Goal: Check status: Check status

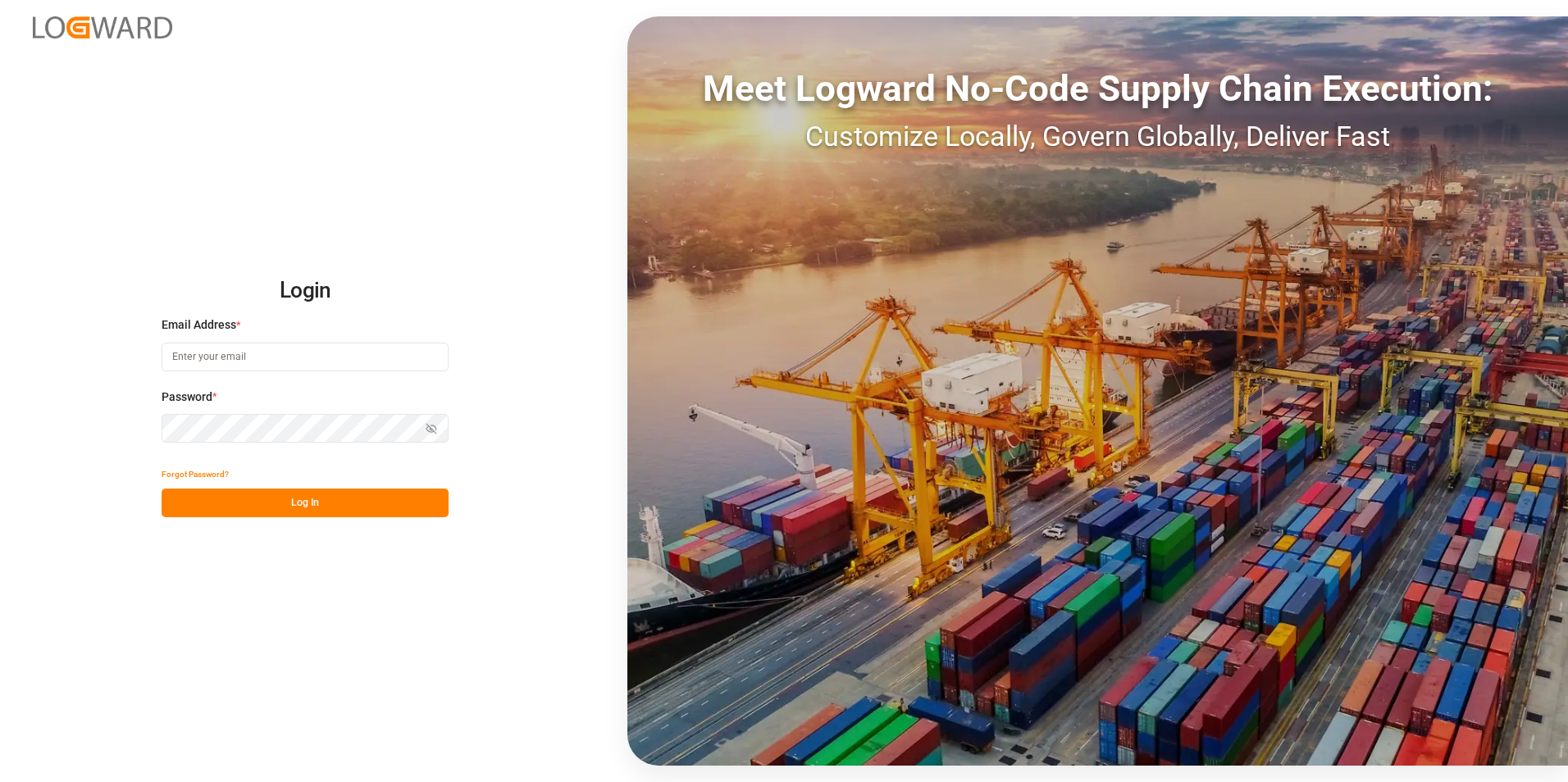
type input "manthan.sutaria@jamindustries.com"
click at [230, 516] on button "Log In" at bounding box center [305, 502] width 287 height 28
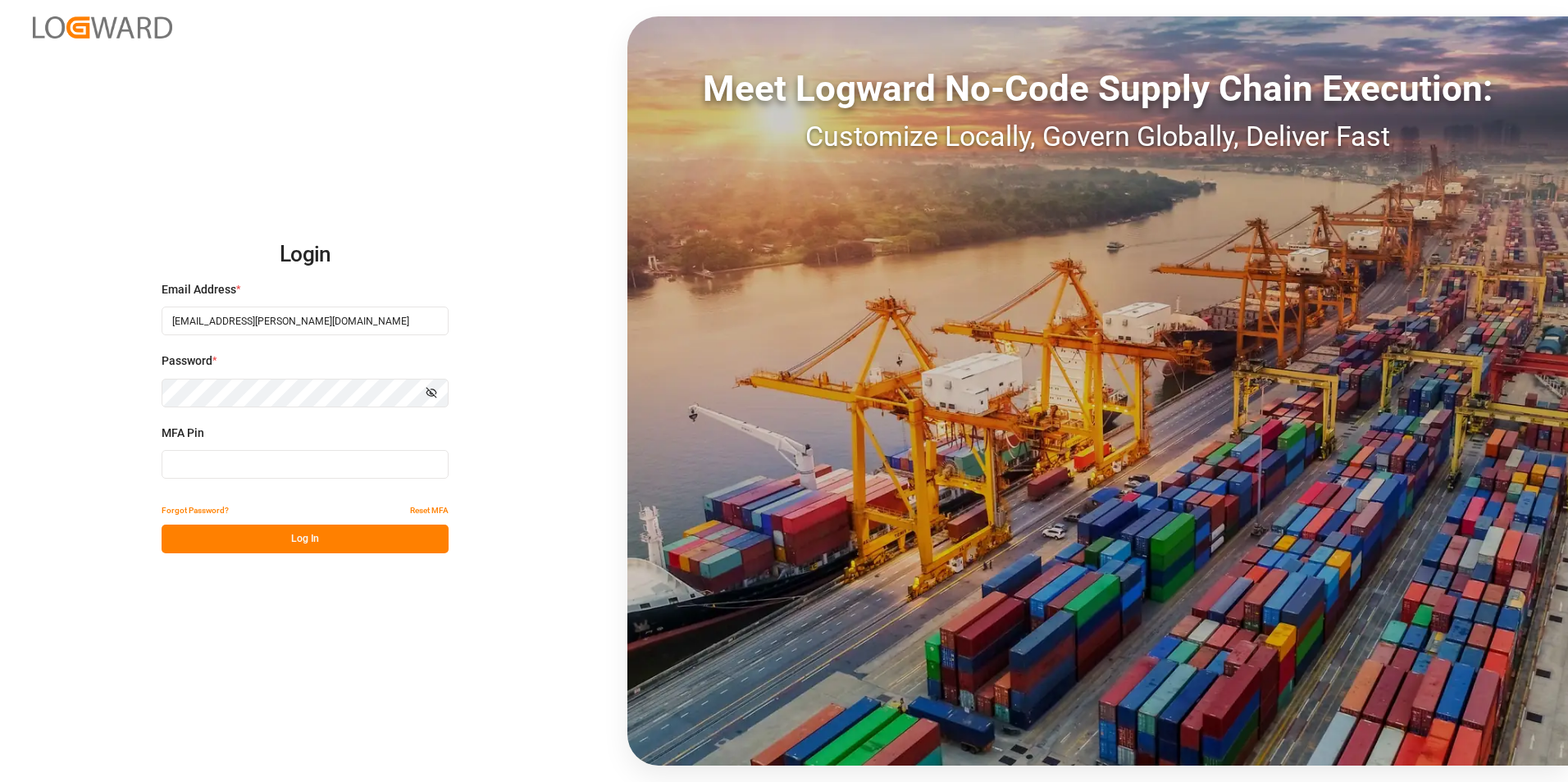
click at [230, 465] on input at bounding box center [305, 464] width 287 height 28
type input "067924"
click at [225, 527] on button "Log In" at bounding box center [305, 538] width 287 height 28
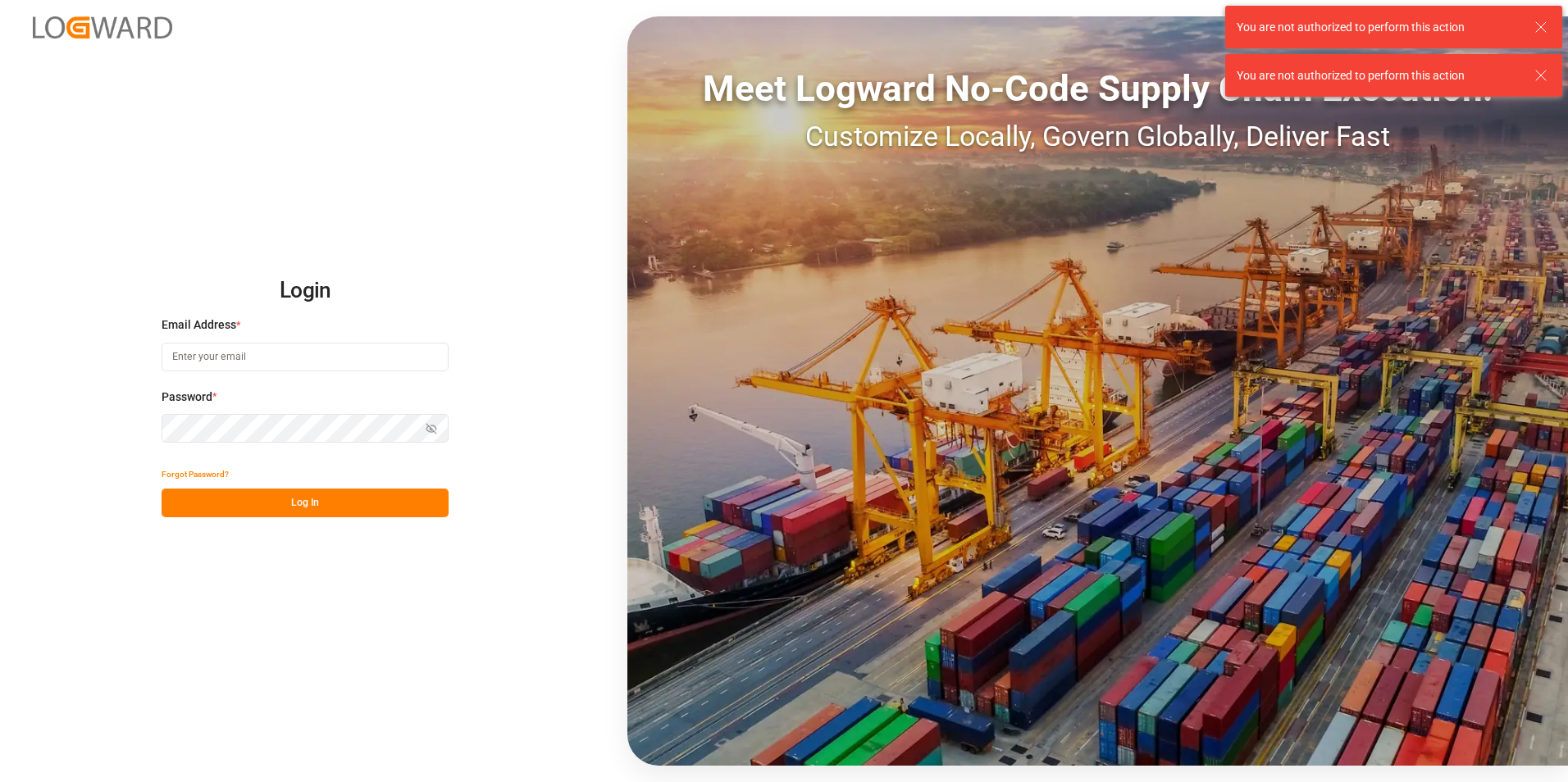
type input "[EMAIL_ADDRESS][PERSON_NAME][DOMAIN_NAME]"
click at [297, 509] on button "Log In" at bounding box center [305, 502] width 287 height 28
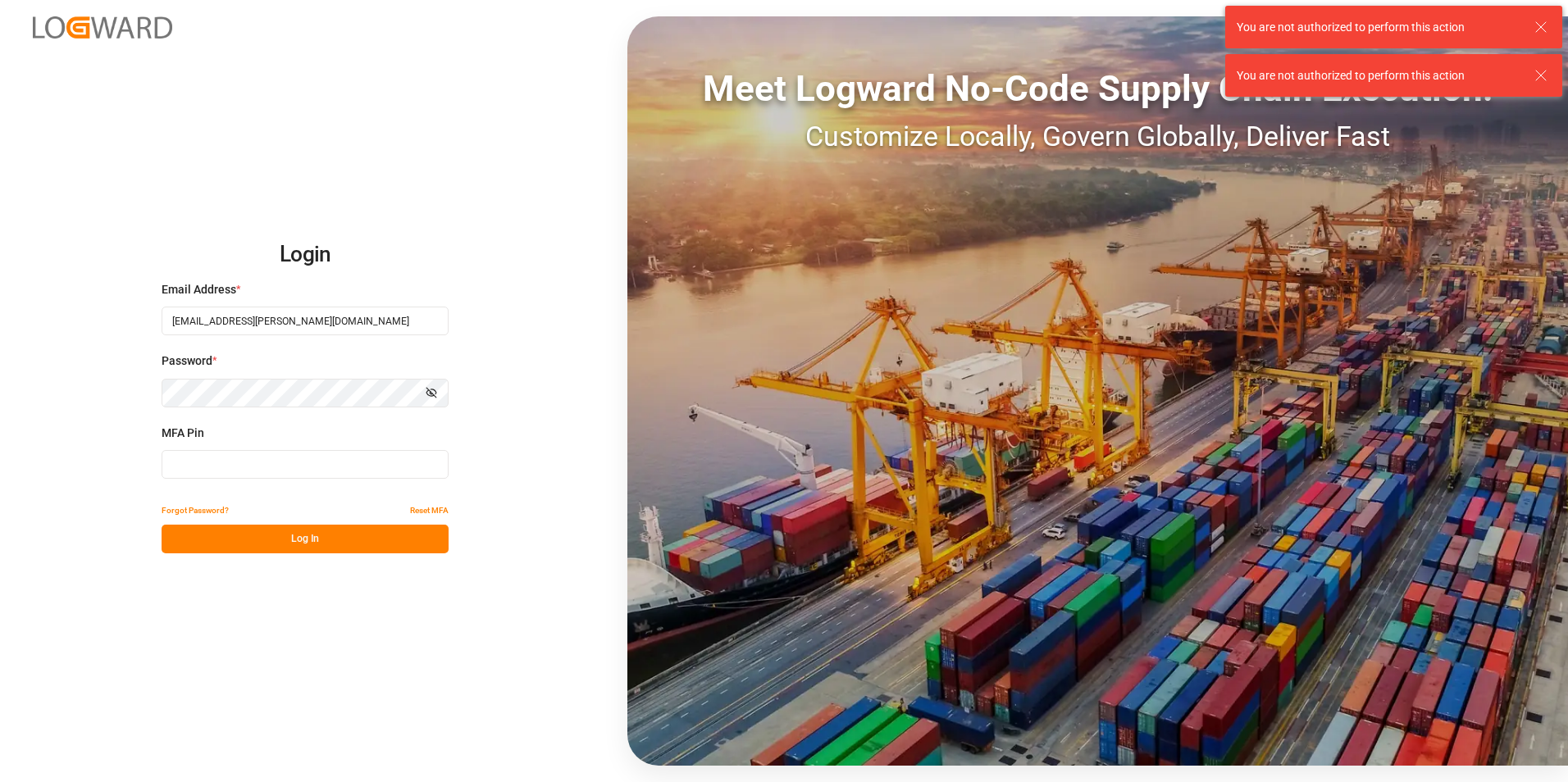
click at [277, 463] on input at bounding box center [305, 464] width 287 height 28
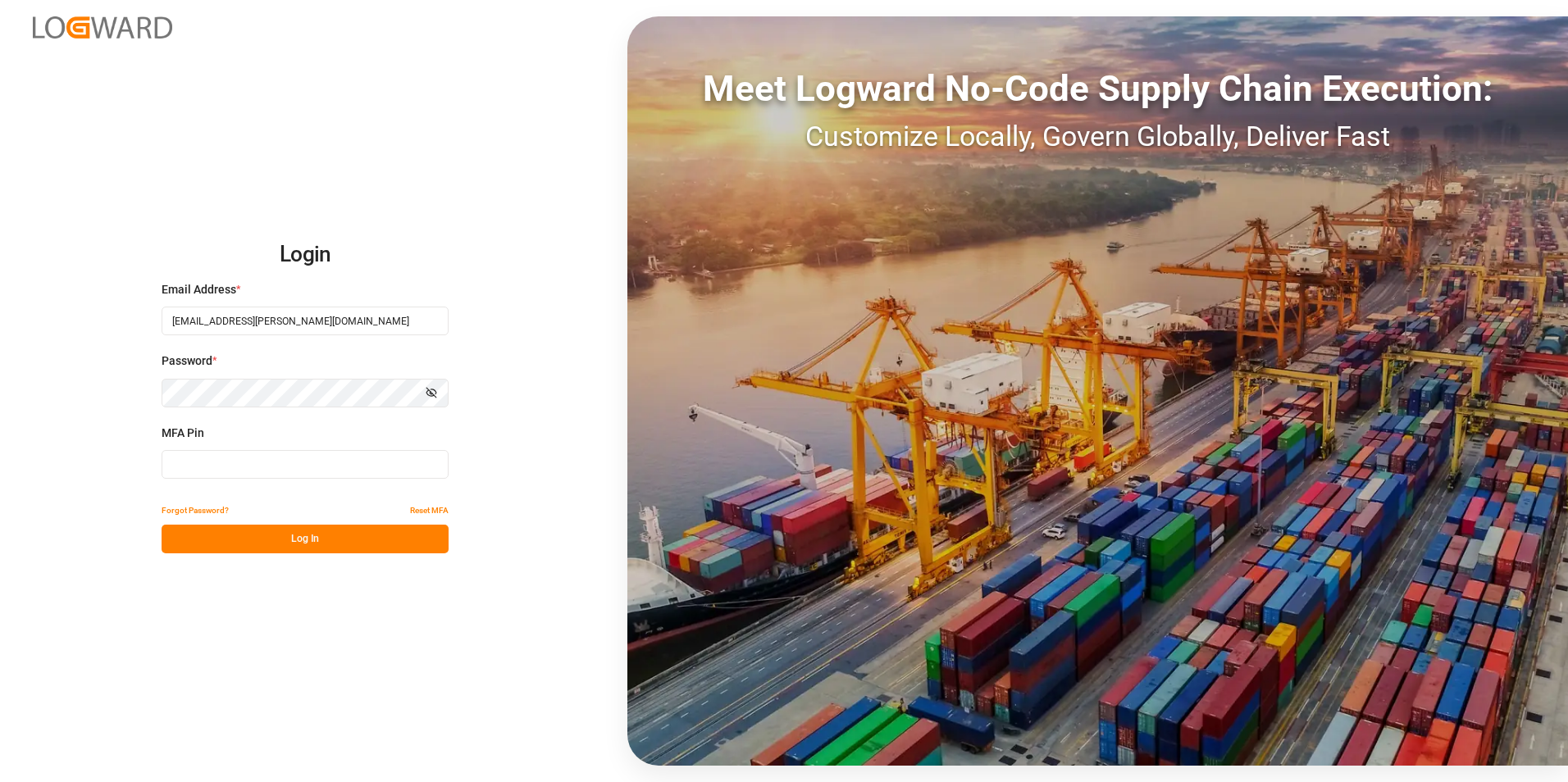
click at [439, 387] on button "Show password" at bounding box center [432, 392] width 35 height 28
click at [255, 466] on input at bounding box center [305, 464] width 287 height 28
type input "382303"
click at [243, 543] on button "Log In" at bounding box center [305, 538] width 287 height 28
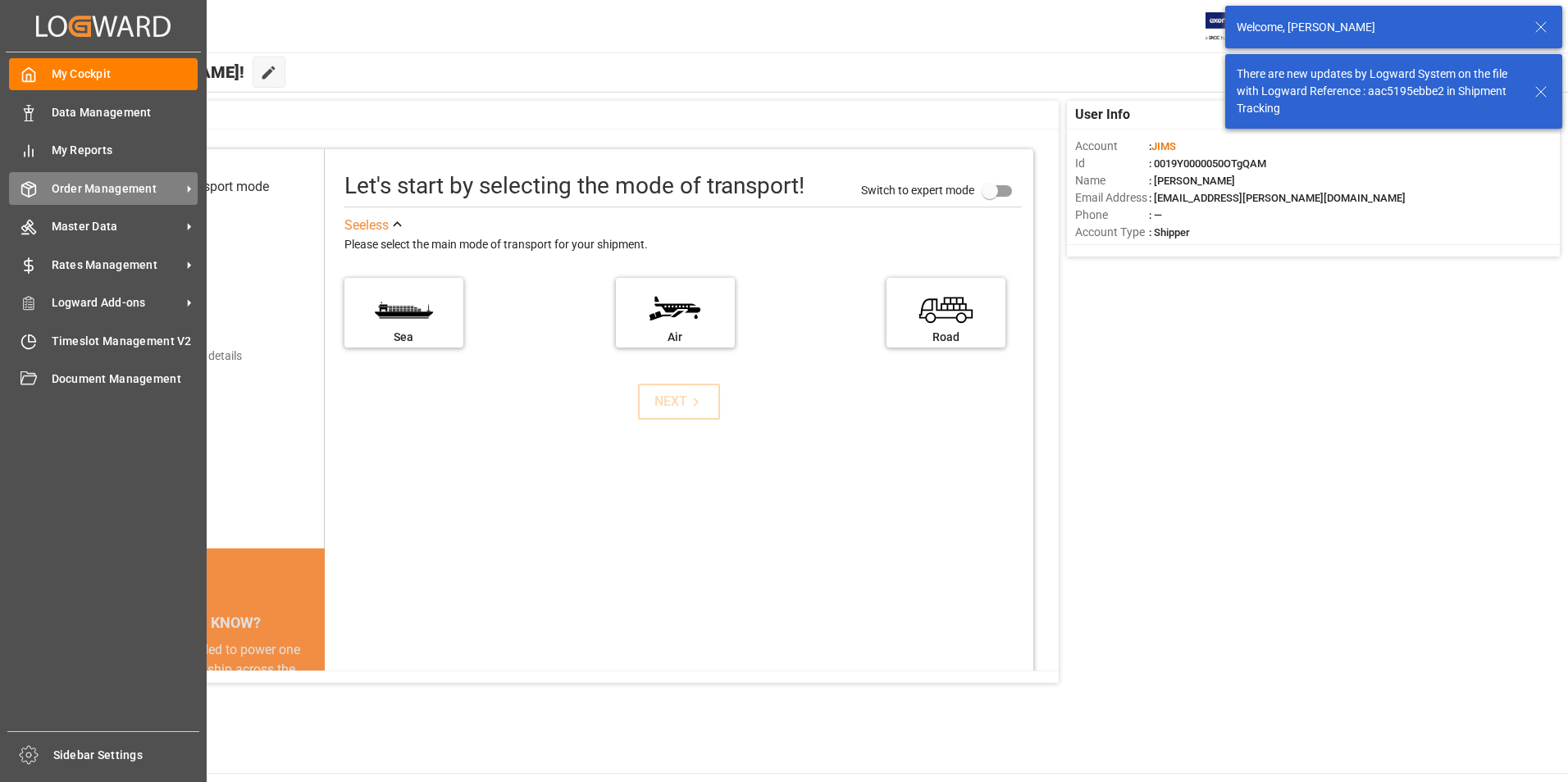
click at [32, 186] on line at bounding box center [28, 185] width 6 height 4
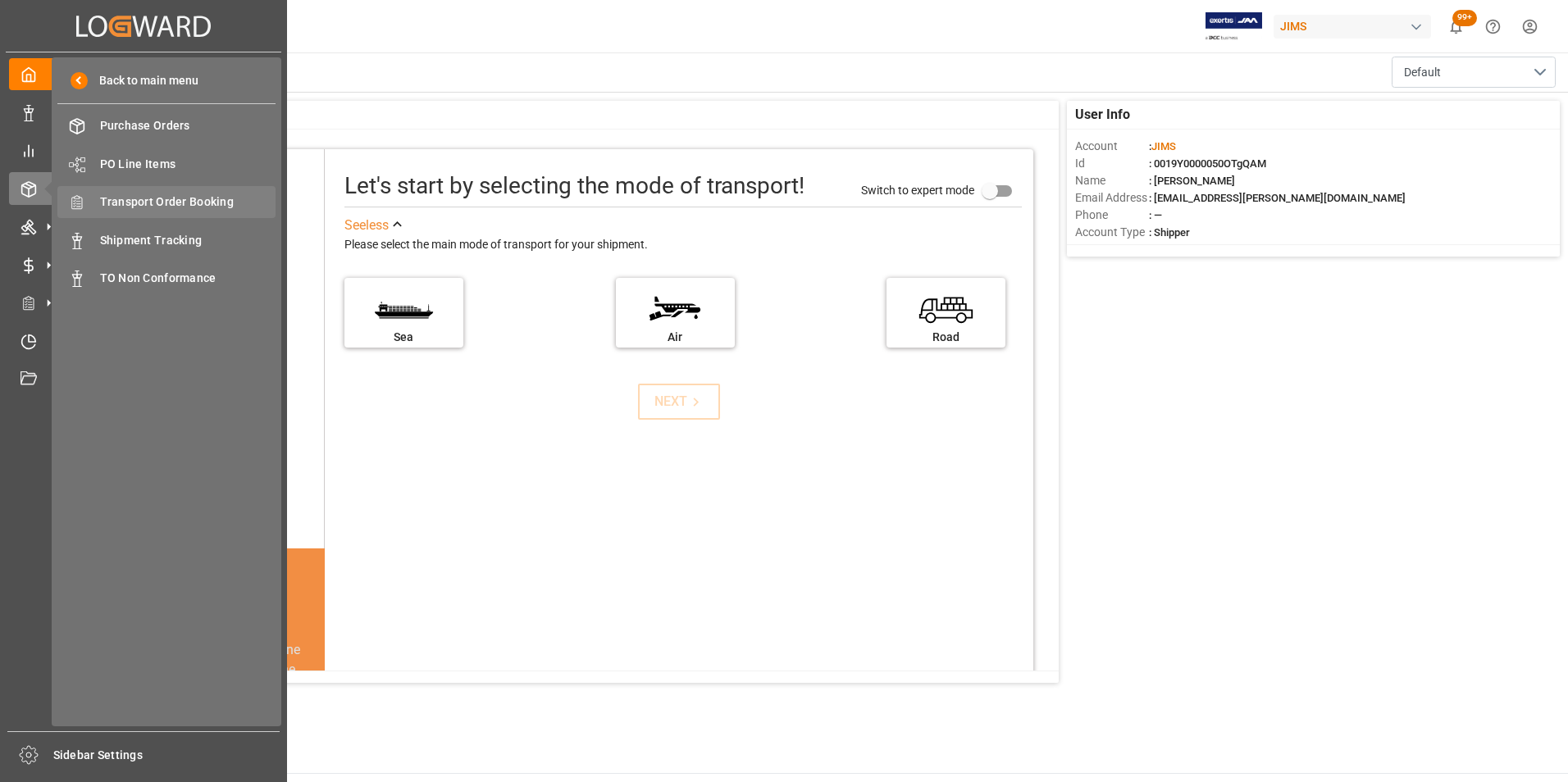
click at [213, 203] on span "Transport Order Booking" at bounding box center [188, 202] width 176 height 17
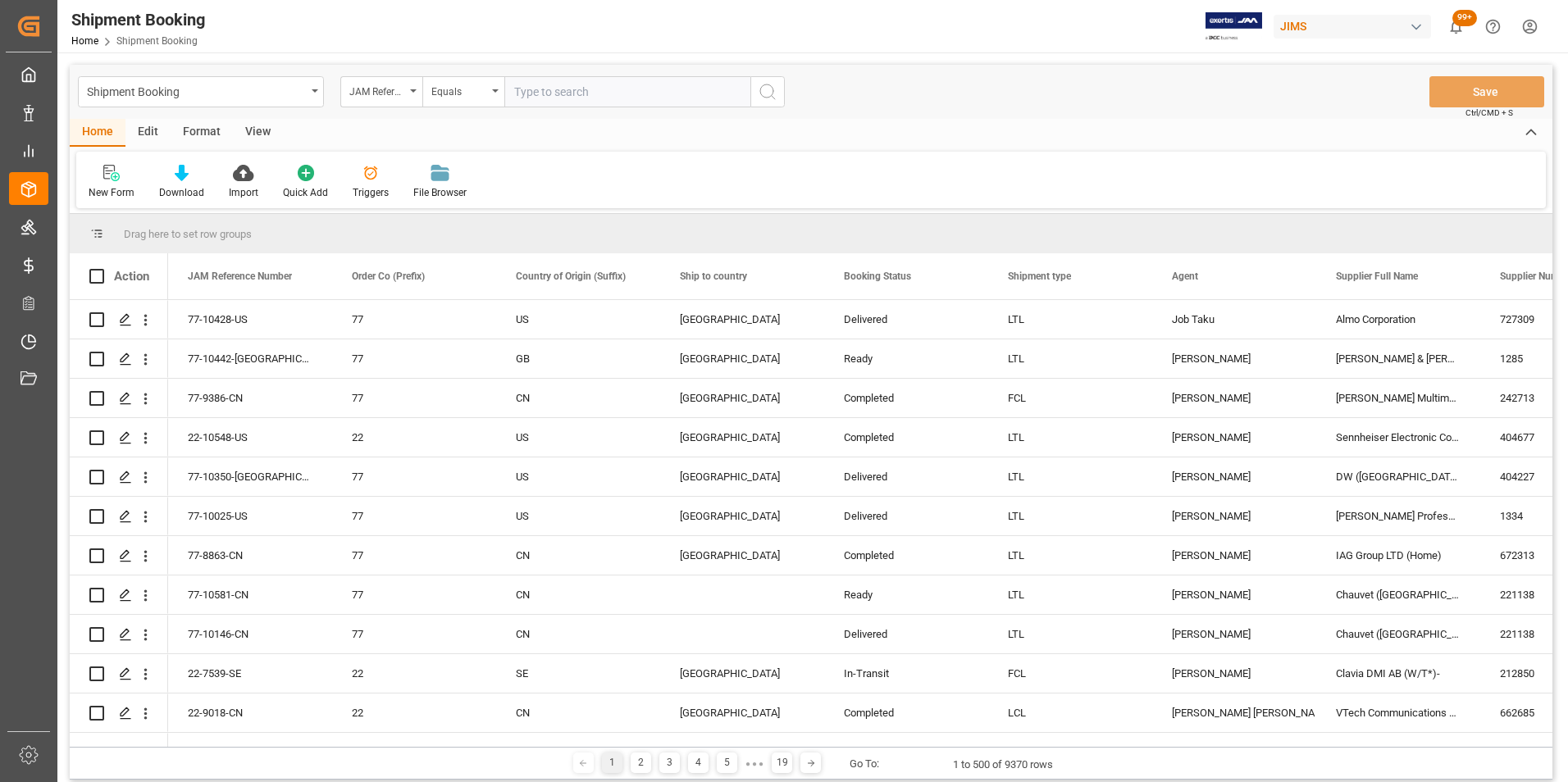
paste input "[EMAIL_ADDRESS][DOMAIN_NAME]"
type input "[EMAIL_ADDRESS][DOMAIN_NAME]"
drag, startPoint x: 673, startPoint y: 101, endPoint x: 235, endPoint y: 121, distance: 438.5
click at [235, 121] on div "Shipment Booking JAM Reference Number Equals [EMAIL_ADDRESS][DOMAIN_NAME] Save …" at bounding box center [810, 422] width 1482 height 714
type input "77-9540-CN"
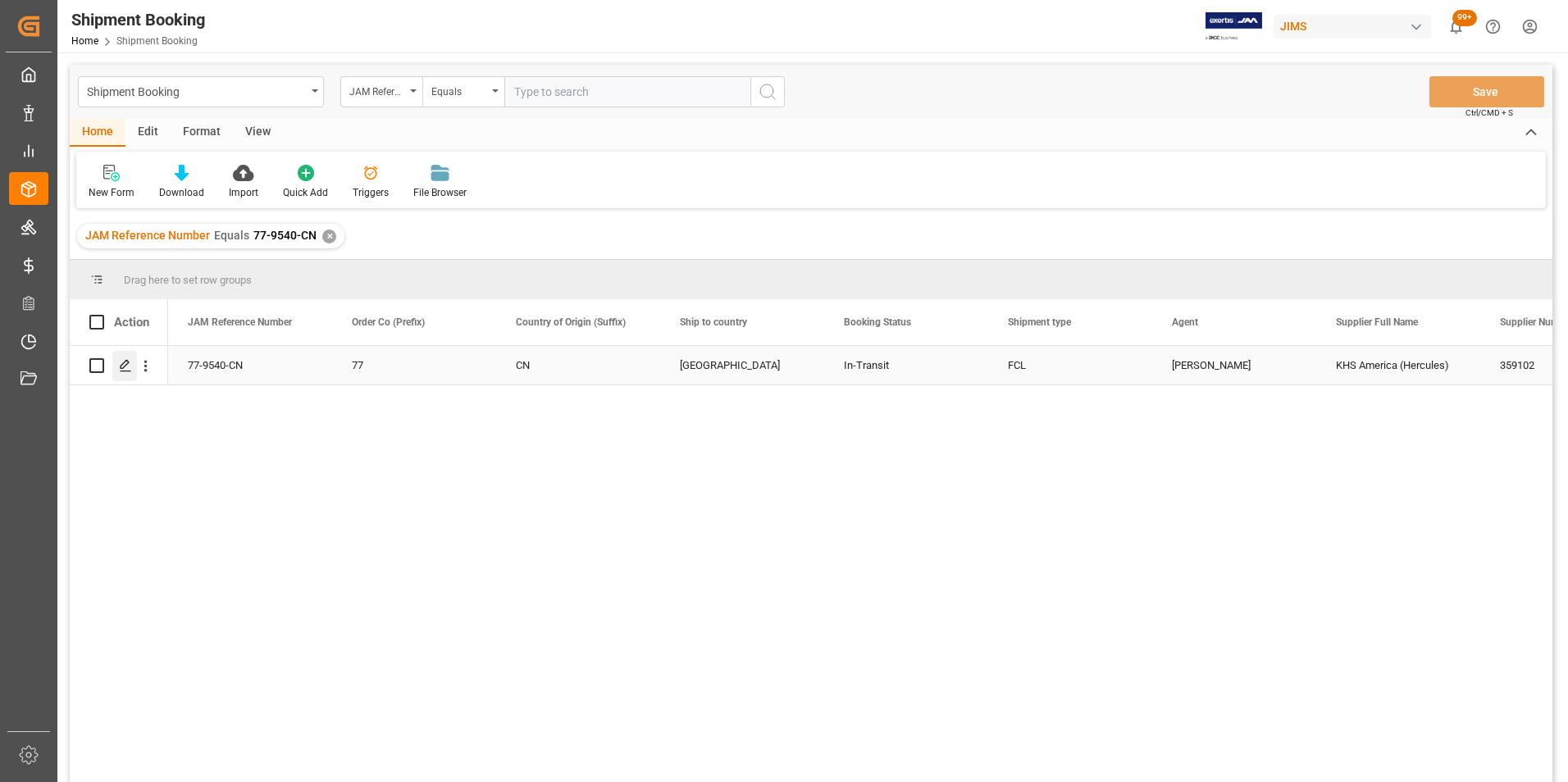
click at [125, 372] on icon "Press SPACE to select this row." at bounding box center [125, 366] width 13 height 13
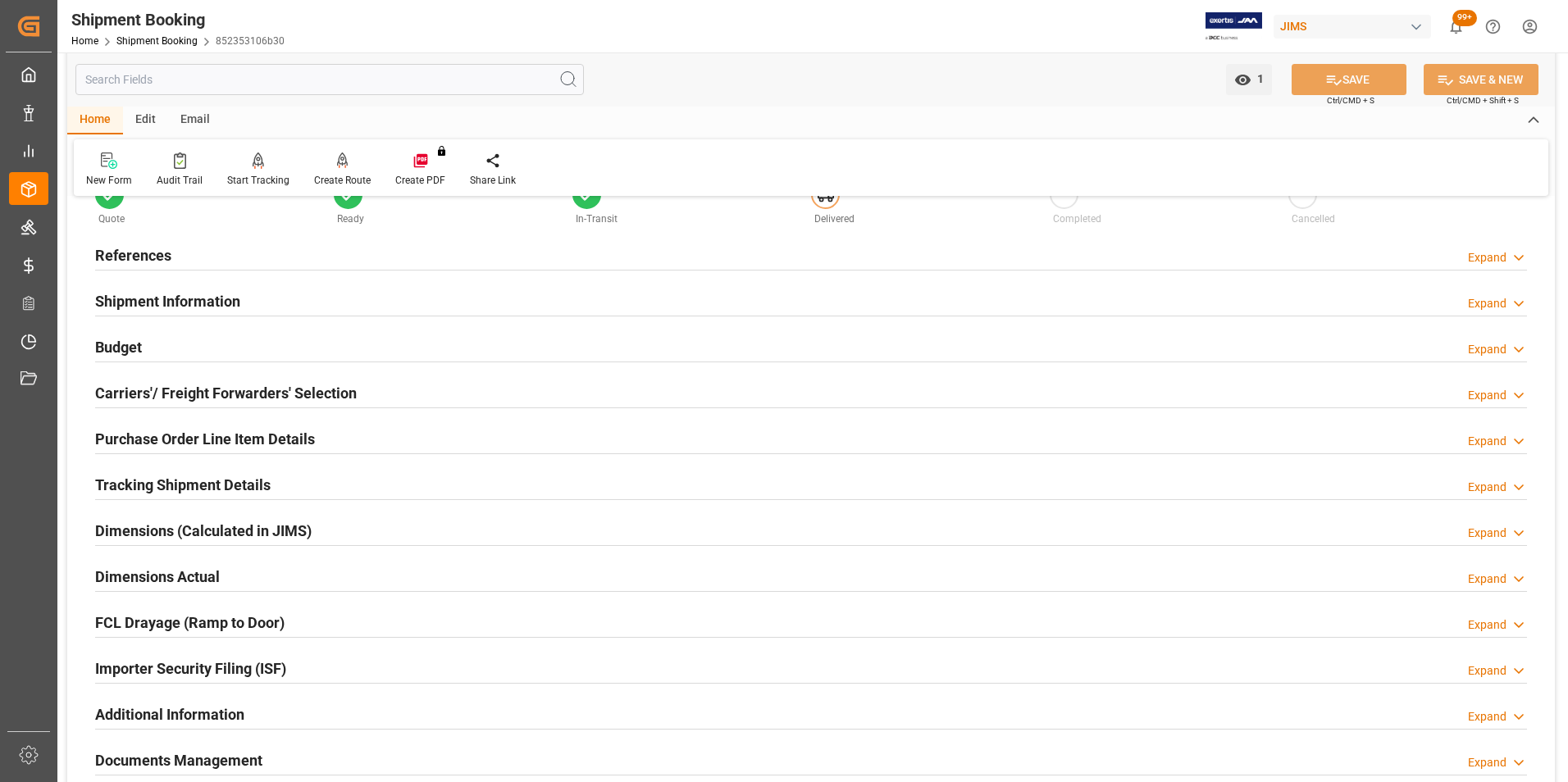
scroll to position [82, 0]
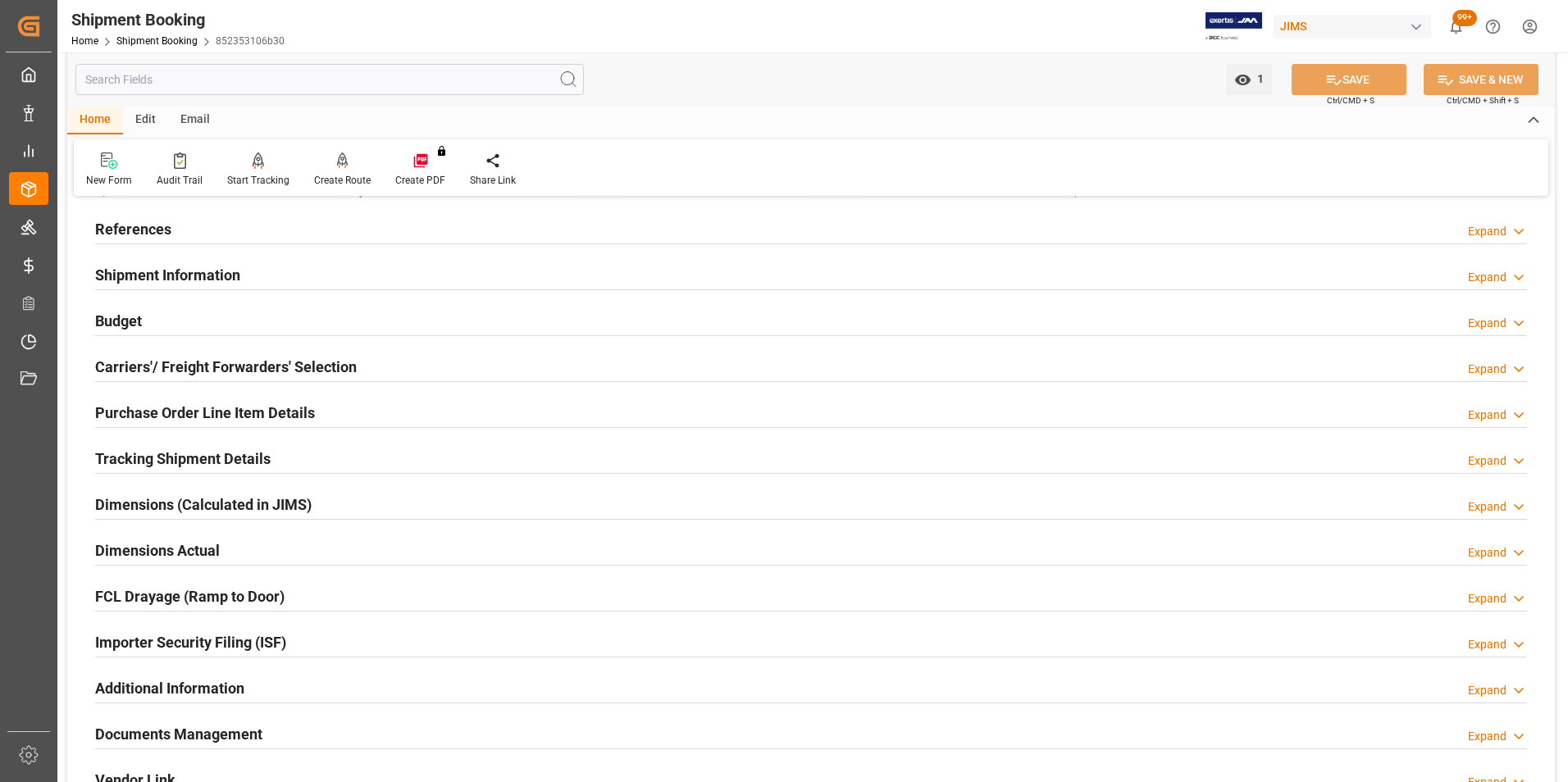
click at [219, 452] on h2 "Tracking Shipment Details" at bounding box center [183, 459] width 175 height 22
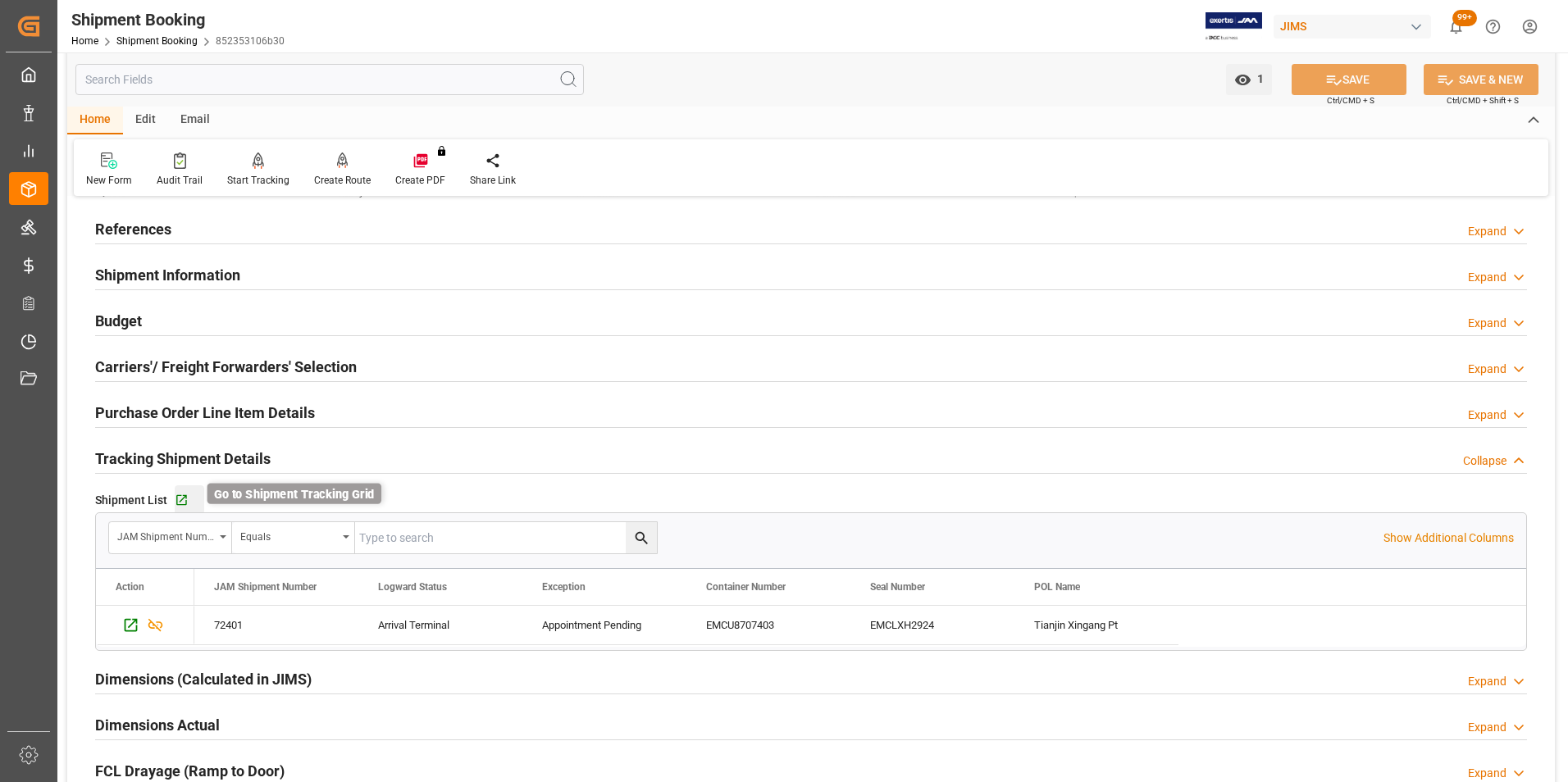
click at [184, 500] on icon "button" at bounding box center [182, 501] width 11 height 11
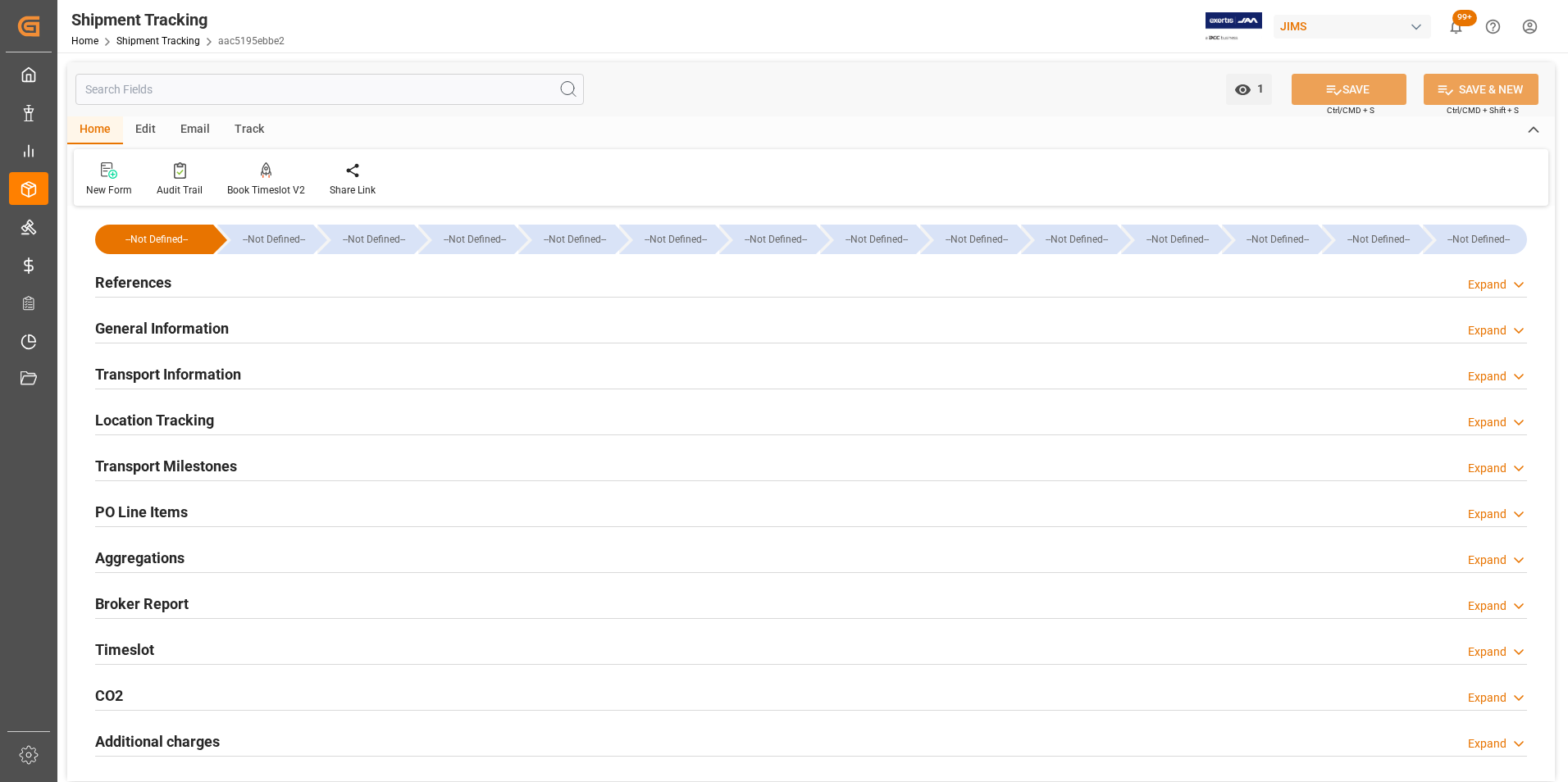
click at [322, 282] on div "References Expand" at bounding box center [810, 281] width 1432 height 31
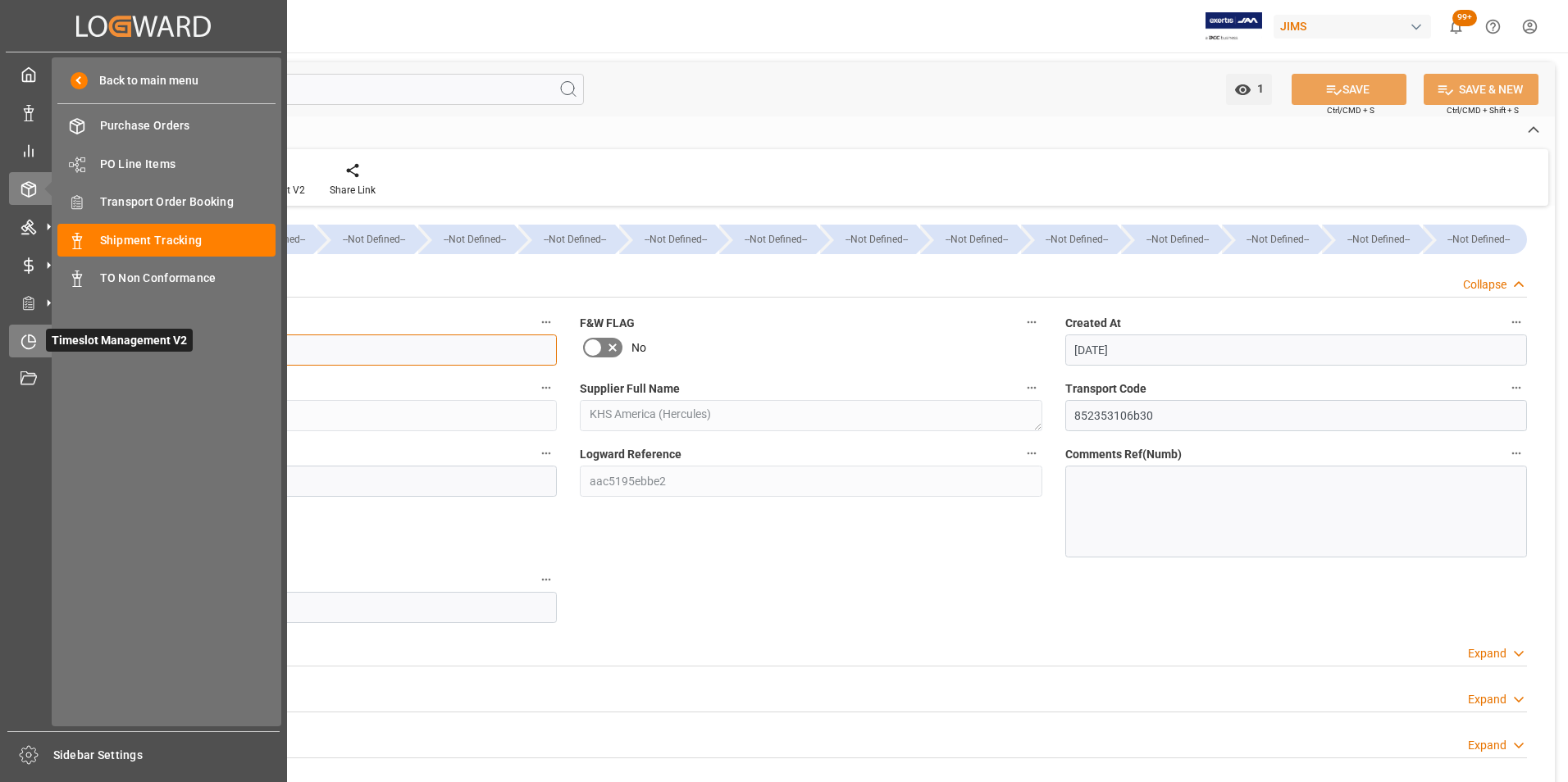
drag, startPoint x: 208, startPoint y: 351, endPoint x: 34, endPoint y: 351, distance: 174.0
click at [34, 351] on div "Created by potrace 1.15, written by Peter Selinger 2001-2017 Created by potrace…" at bounding box center [784, 391] width 1568 height 782
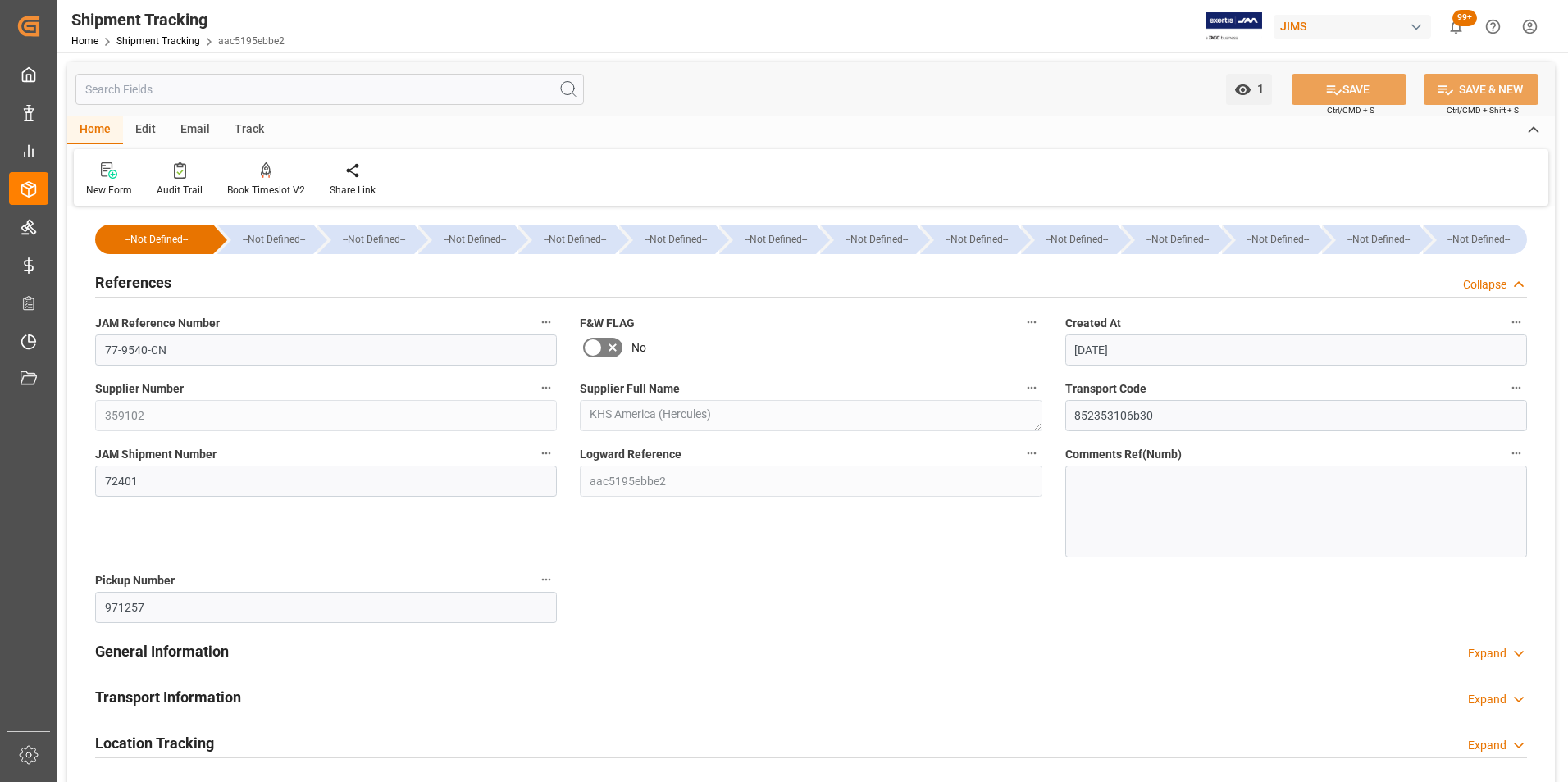
click at [215, 294] on div "References Collapse" at bounding box center [810, 281] width 1432 height 31
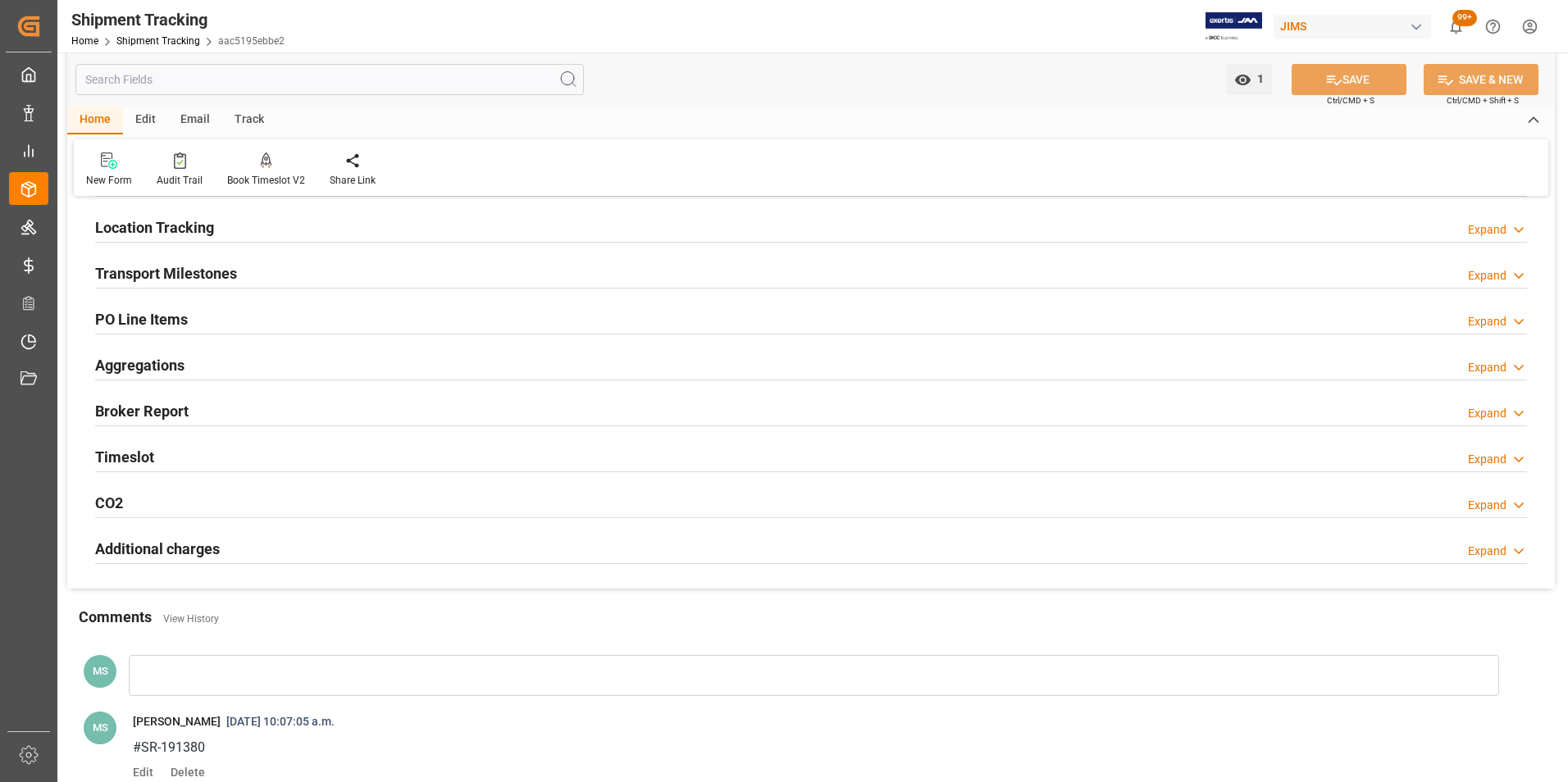
scroll to position [164, 0]
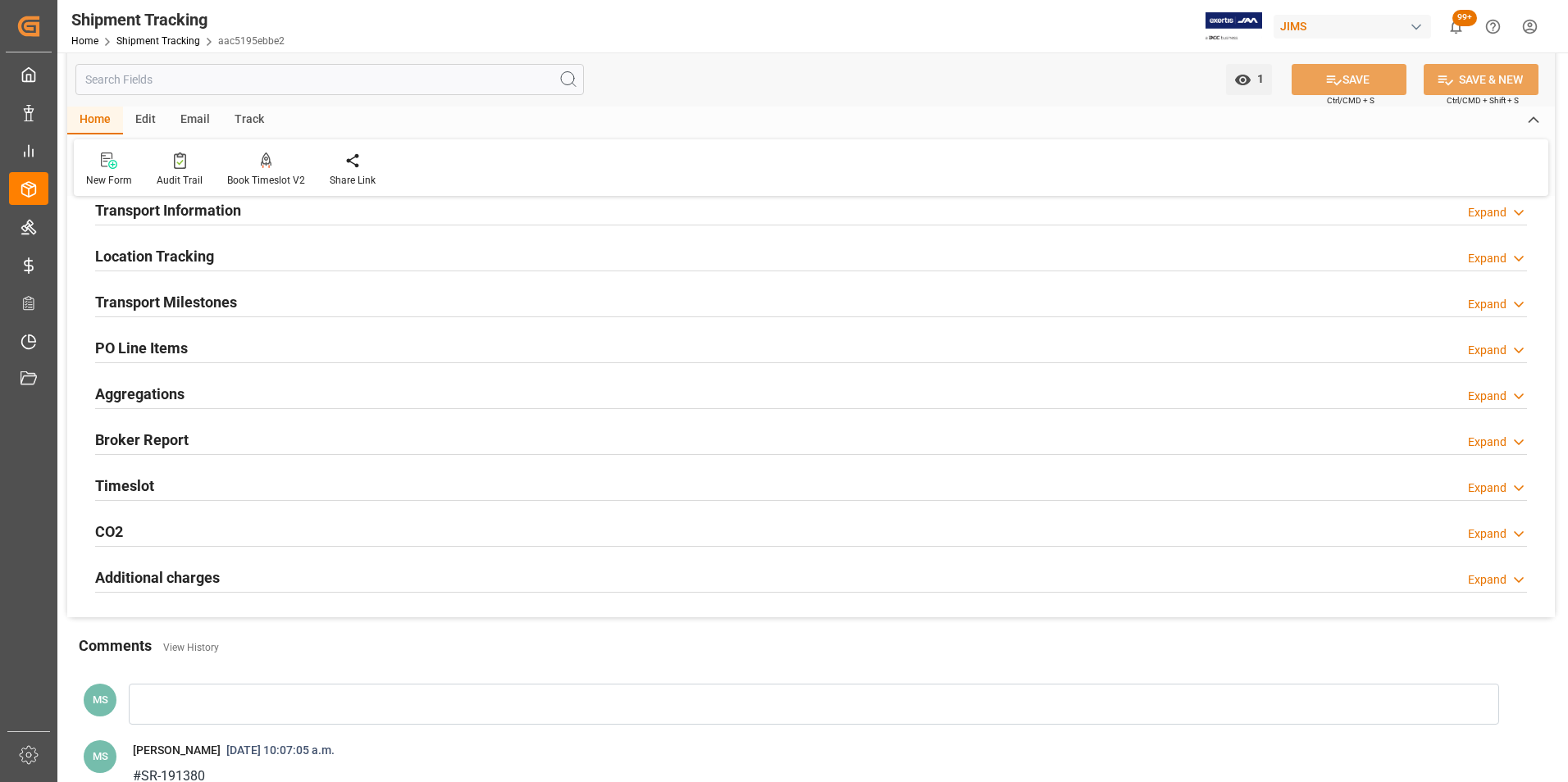
click at [253, 319] on div "Transport Milestones Expand" at bounding box center [811, 302] width 1455 height 46
click at [260, 304] on div "Transport Milestones Expand" at bounding box center [810, 301] width 1432 height 31
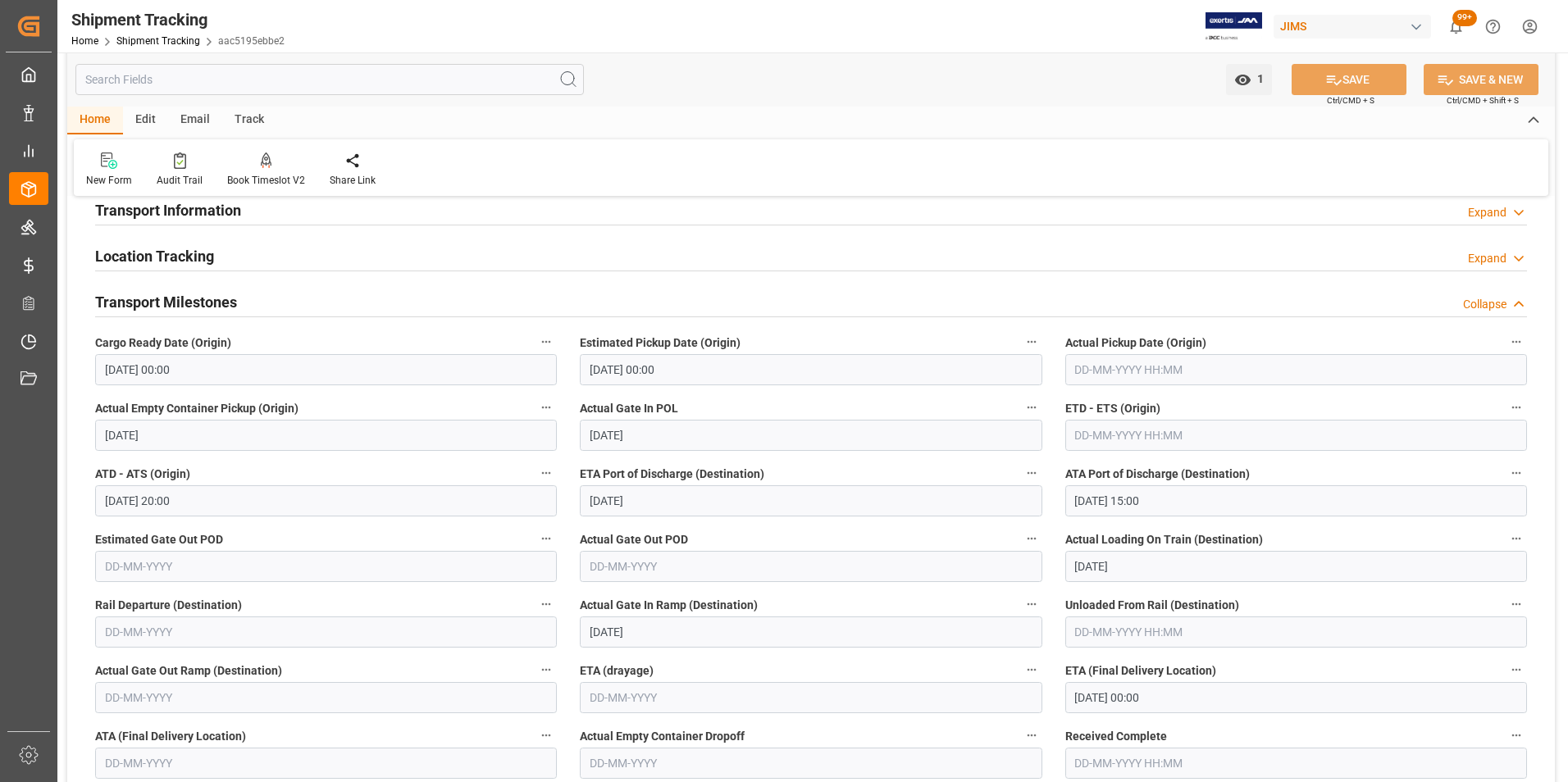
click at [214, 302] on h2 "Transport Milestones" at bounding box center [165, 302] width 141 height 22
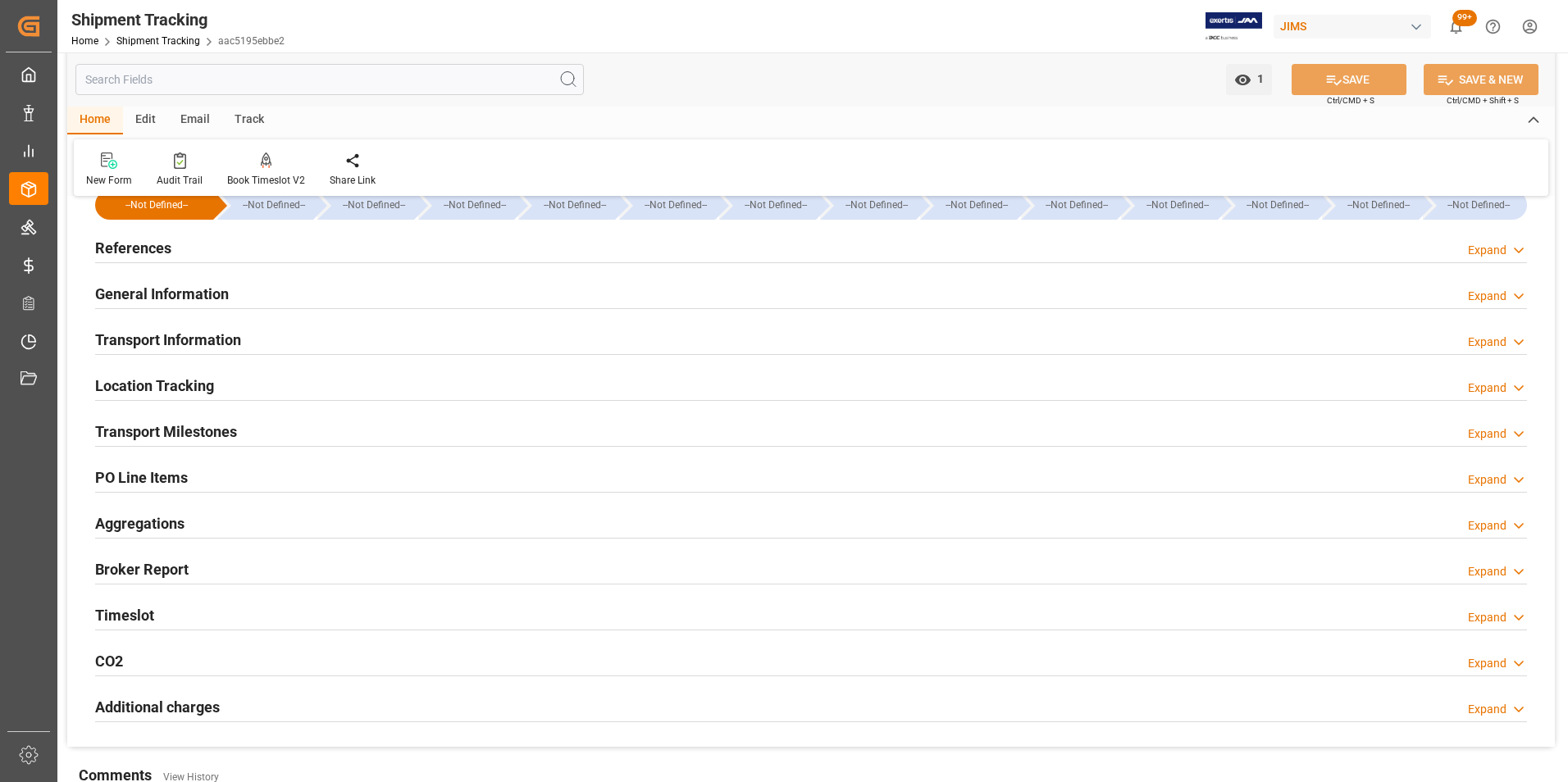
scroll to position [0, 0]
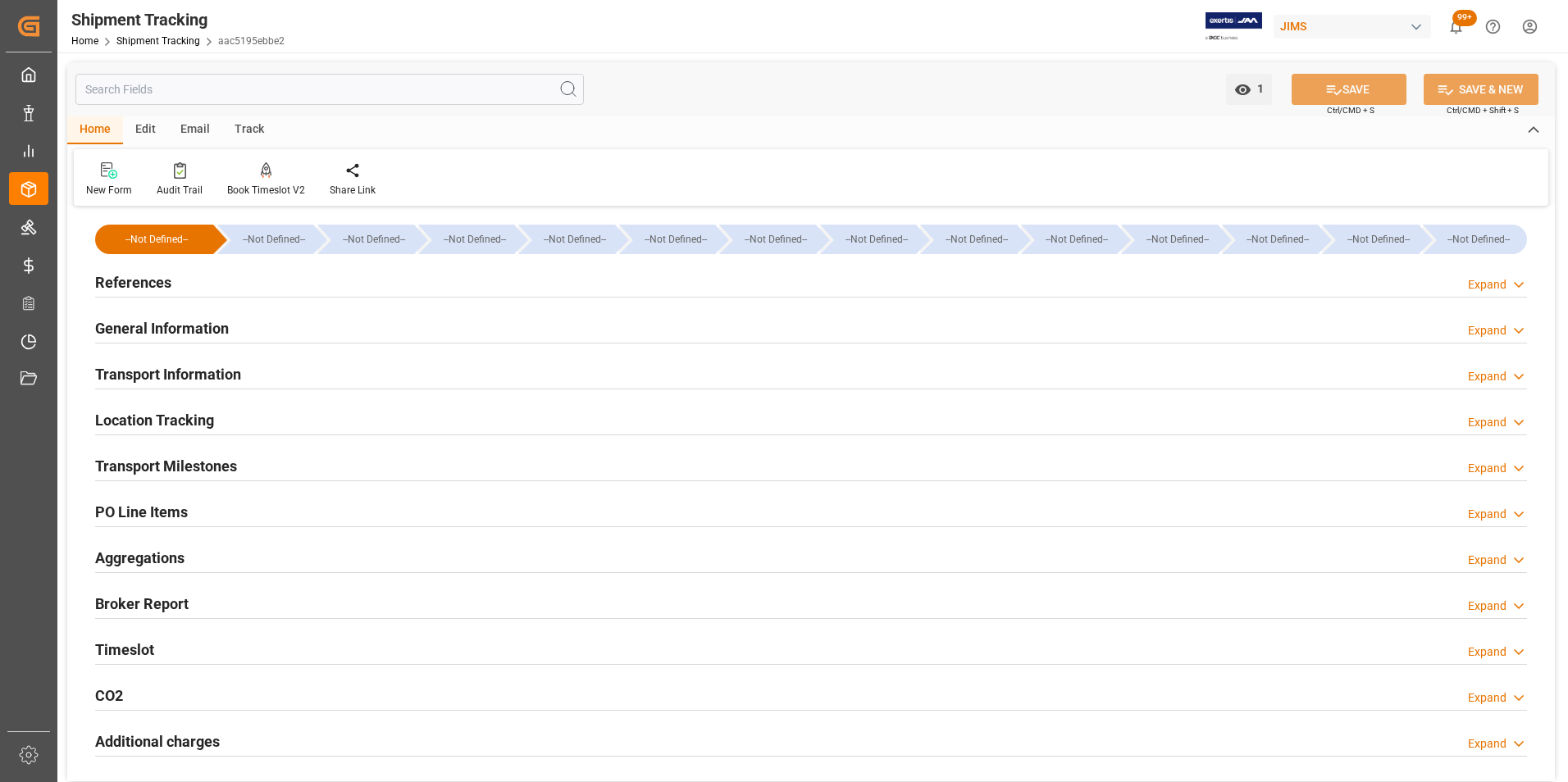
click at [160, 277] on h2 "References" at bounding box center [133, 282] width 77 height 22
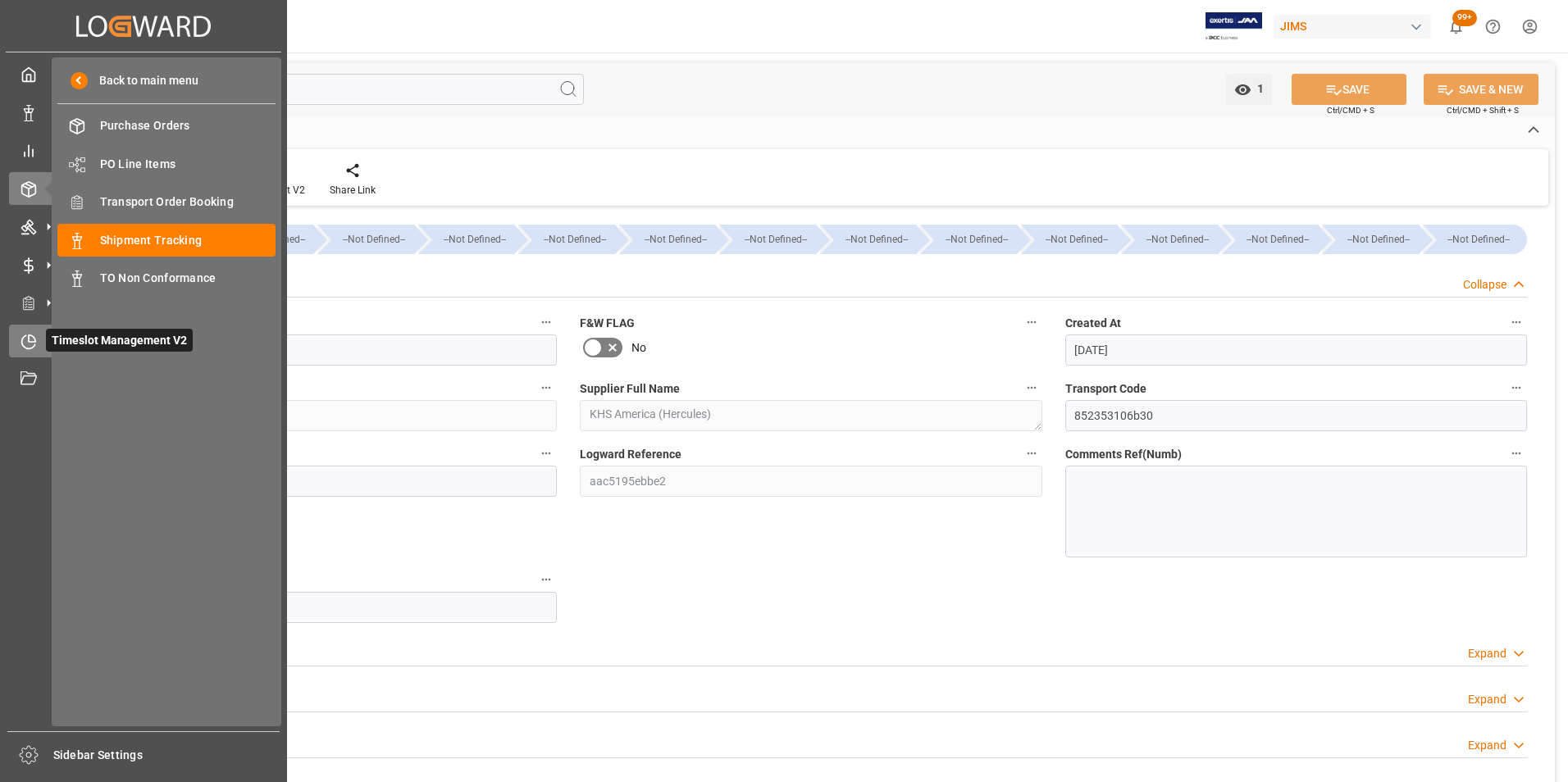
click at [28, 345] on icon at bounding box center [28, 342] width 16 height 16
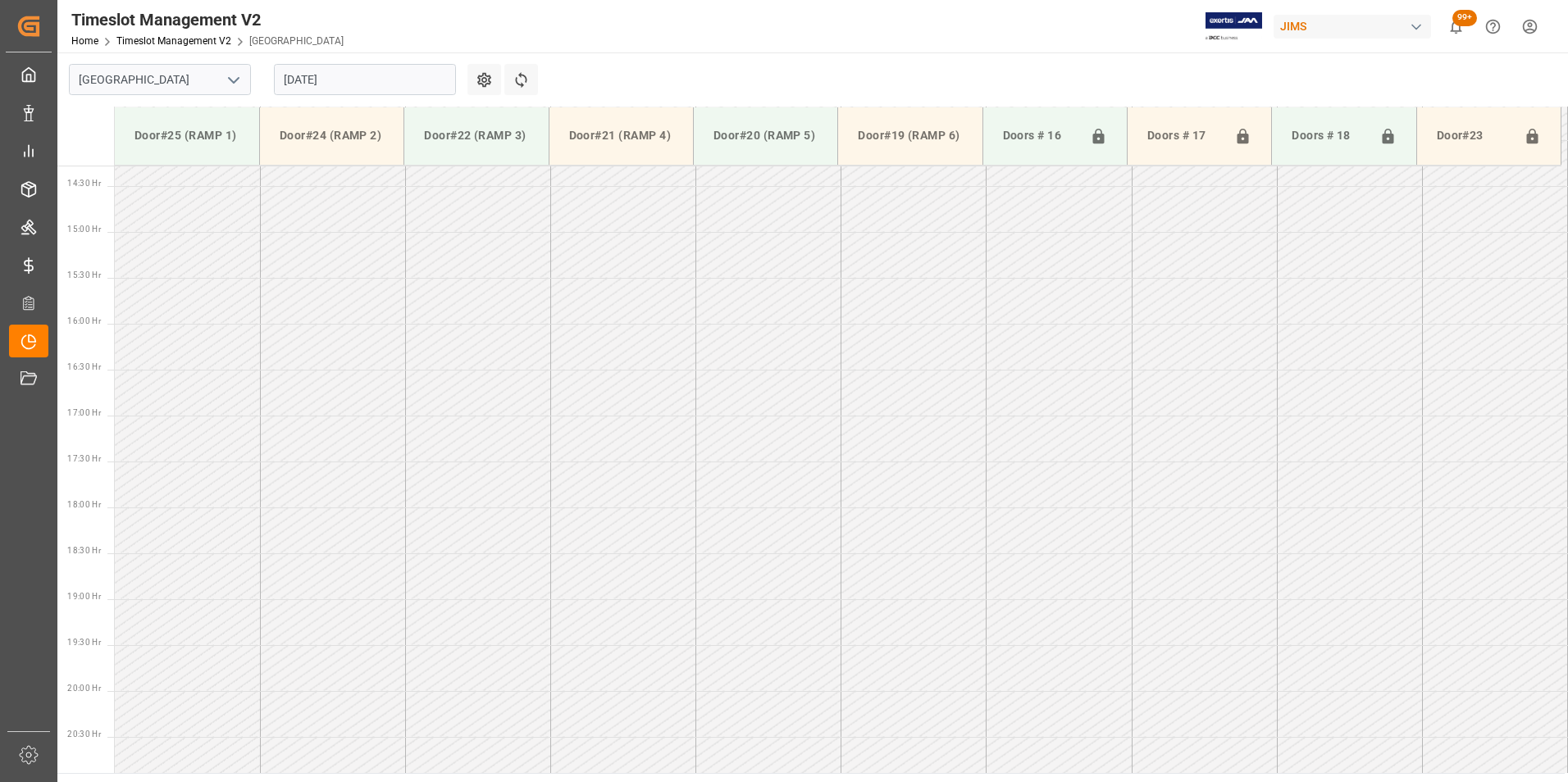
scroll to position [1368, 0]
click at [363, 77] on input "13-08-2025" at bounding box center [364, 79] width 182 height 31
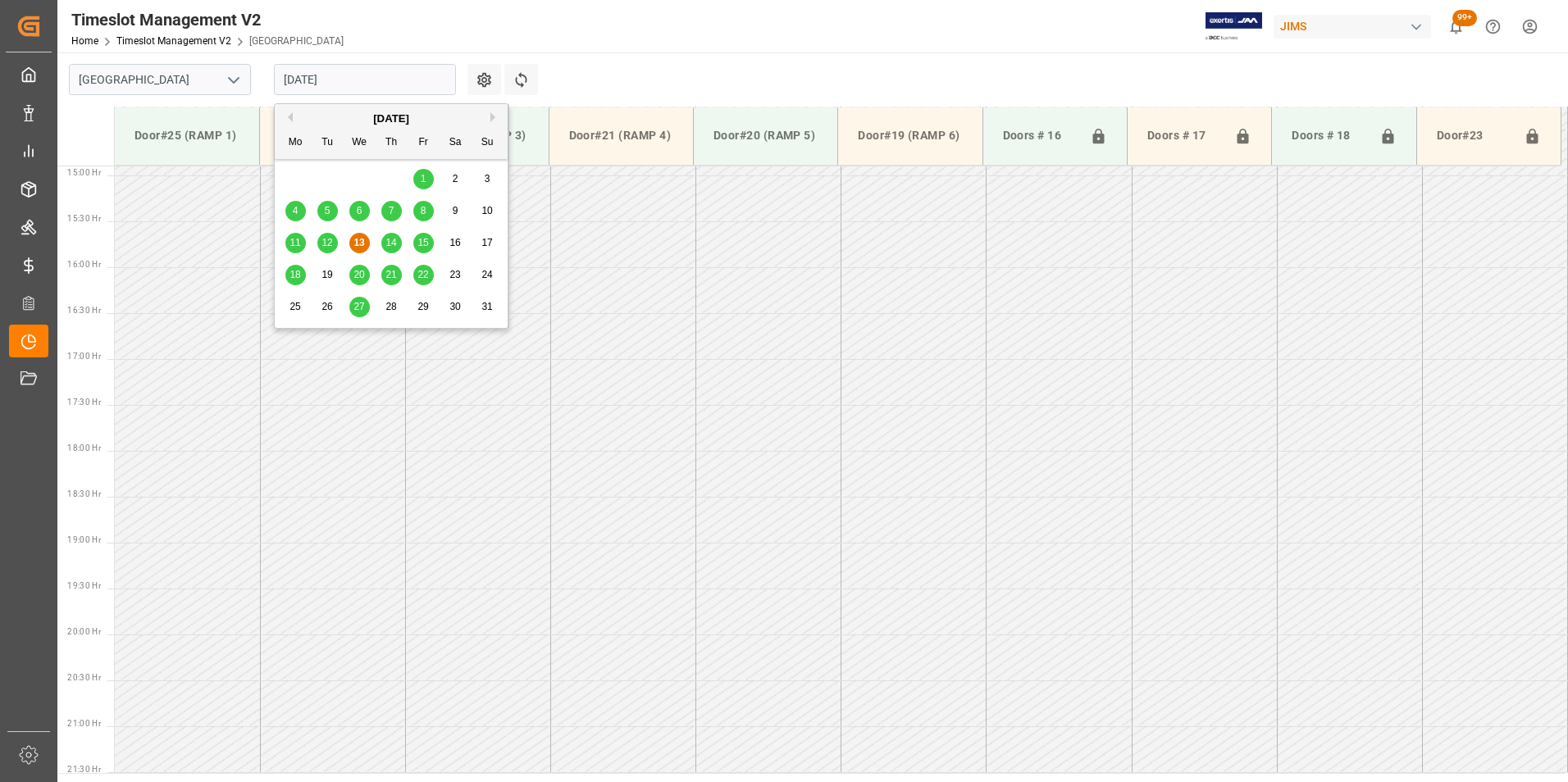
click at [383, 243] on div "14" at bounding box center [392, 244] width 20 height 20
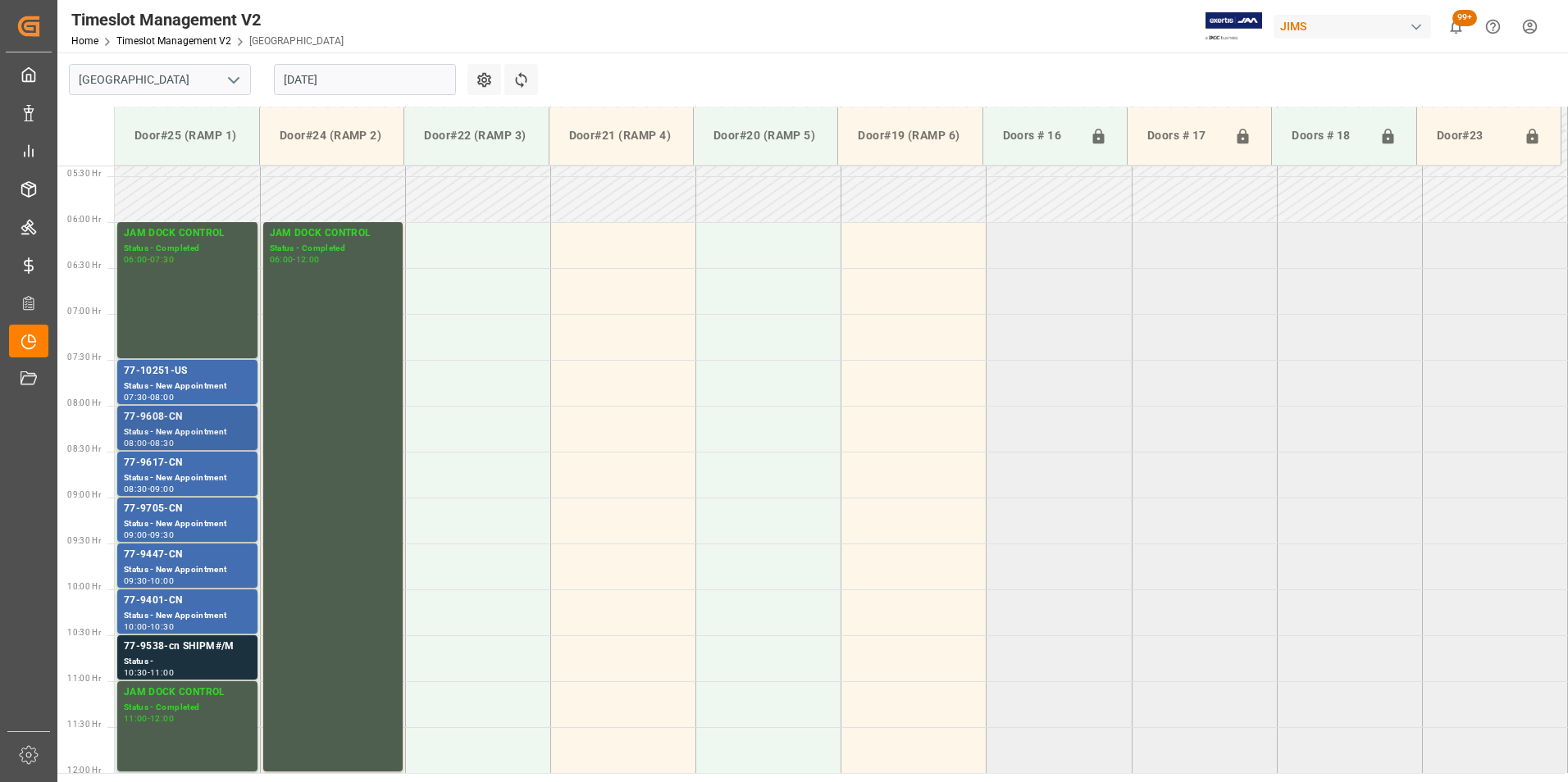
scroll to position [465, 0]
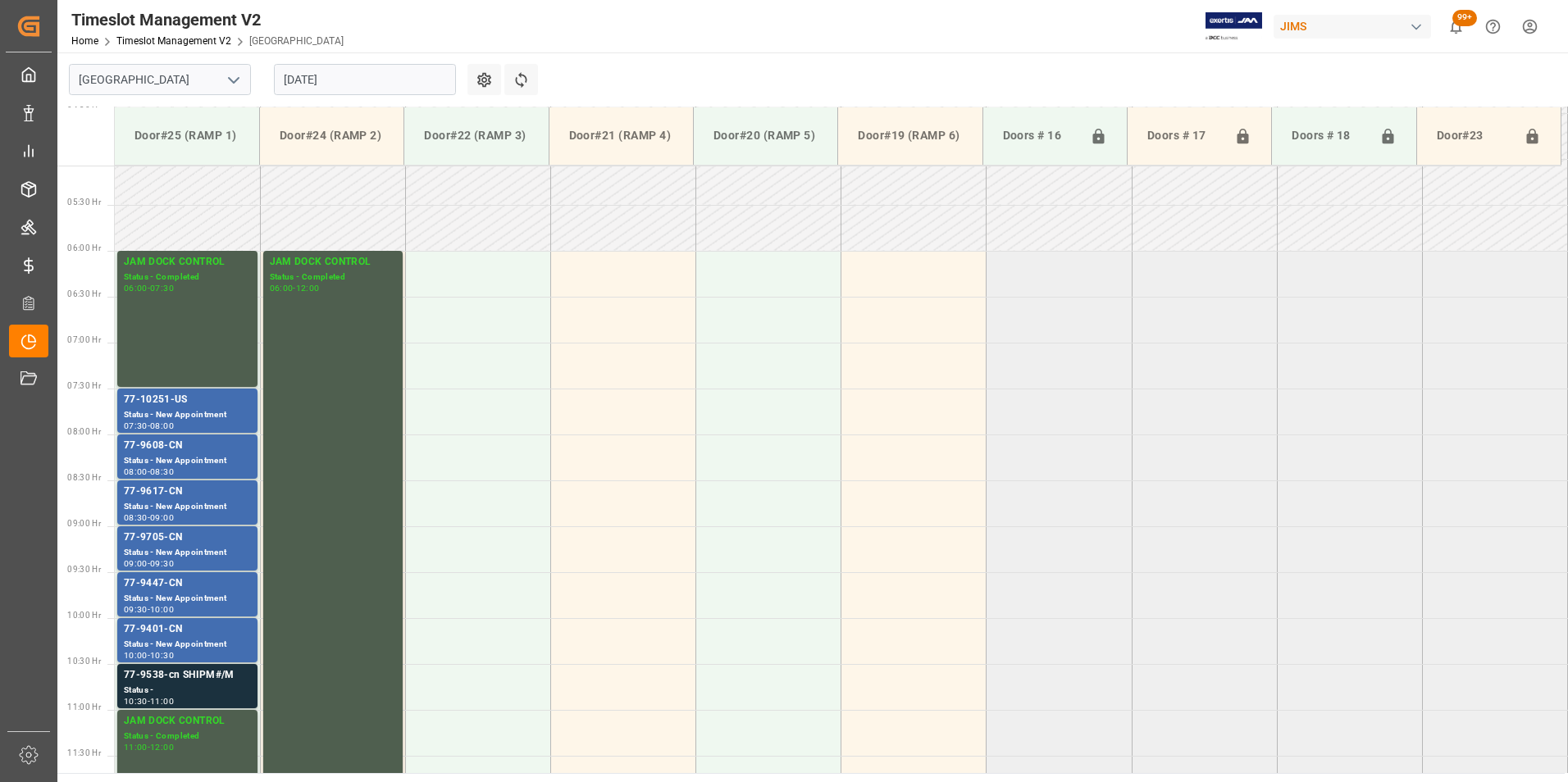
click at [364, 86] on input "14-08-2025" at bounding box center [364, 79] width 182 height 31
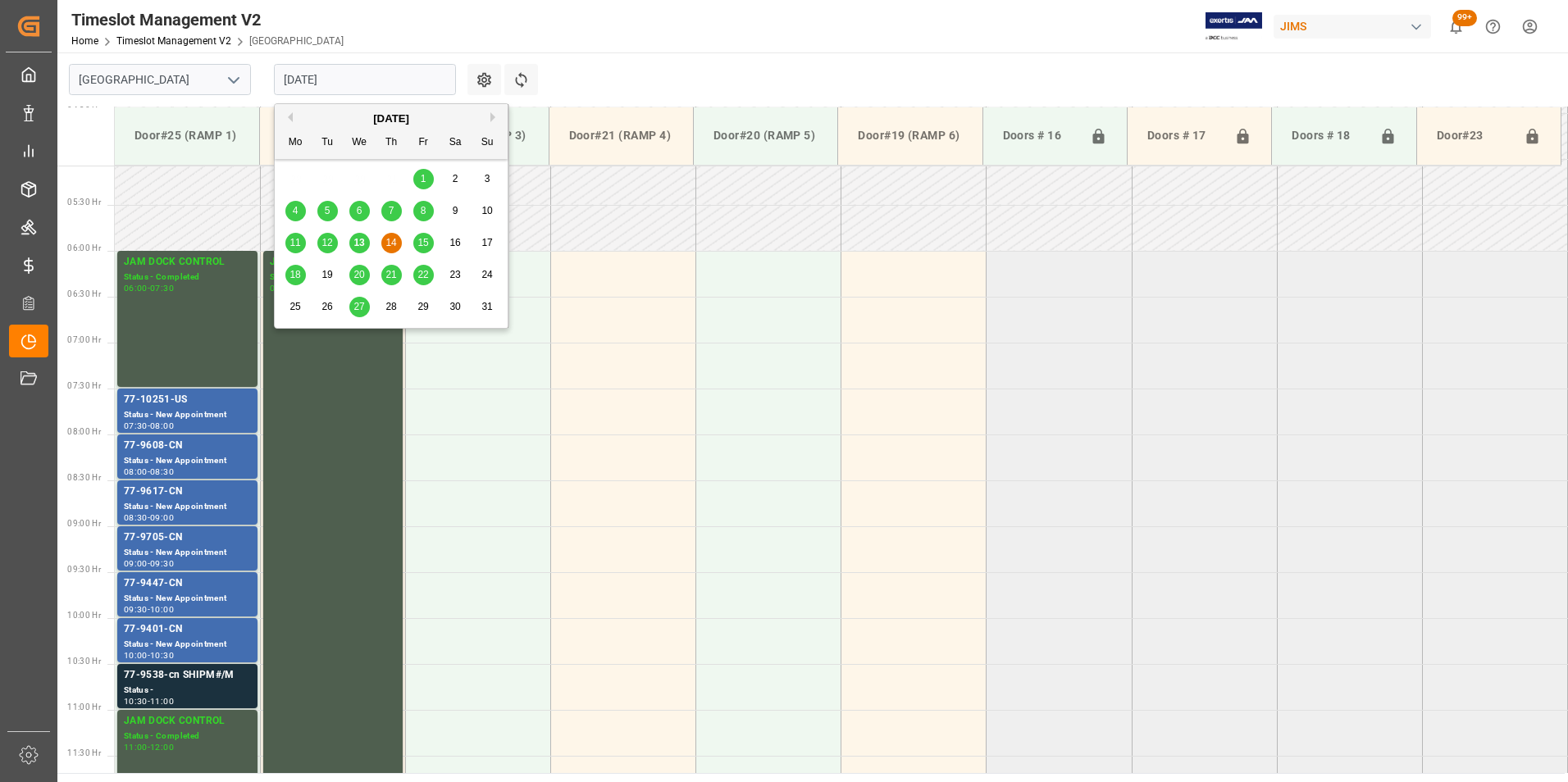
click at [425, 239] on span "15" at bounding box center [423, 243] width 11 height 12
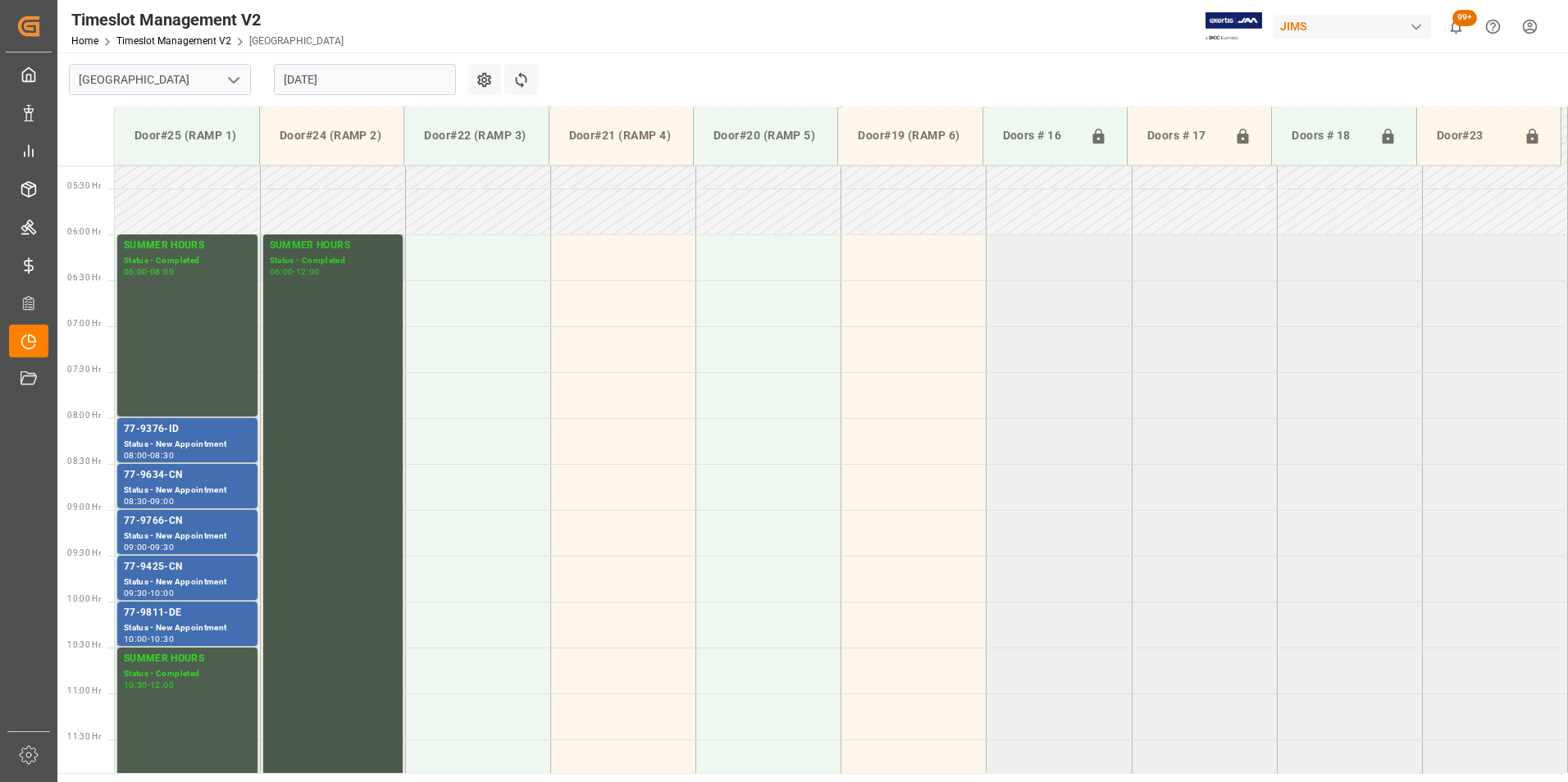
scroll to position [453, 0]
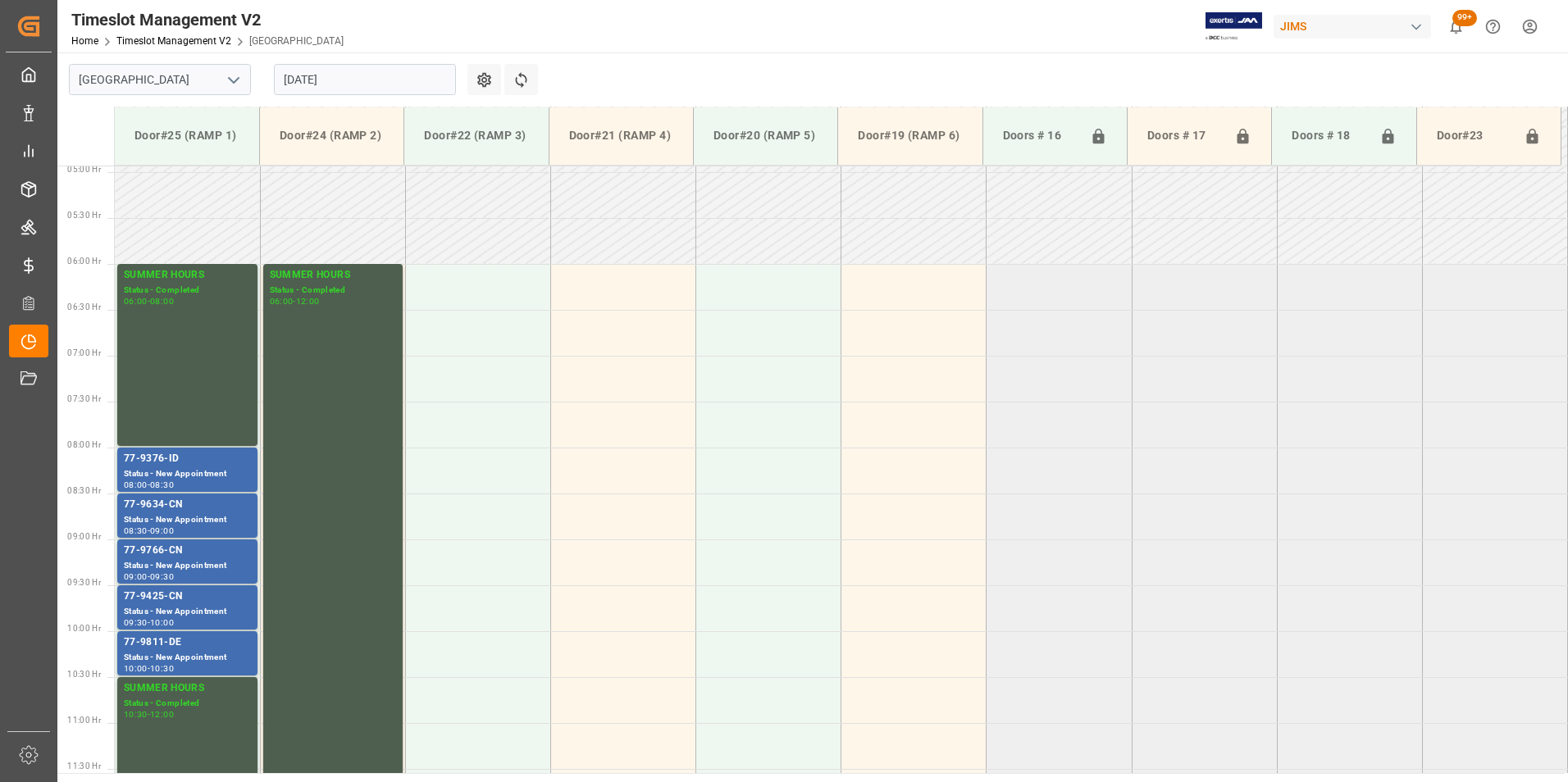
click at [405, 77] on input "15-08-2025" at bounding box center [364, 79] width 182 height 31
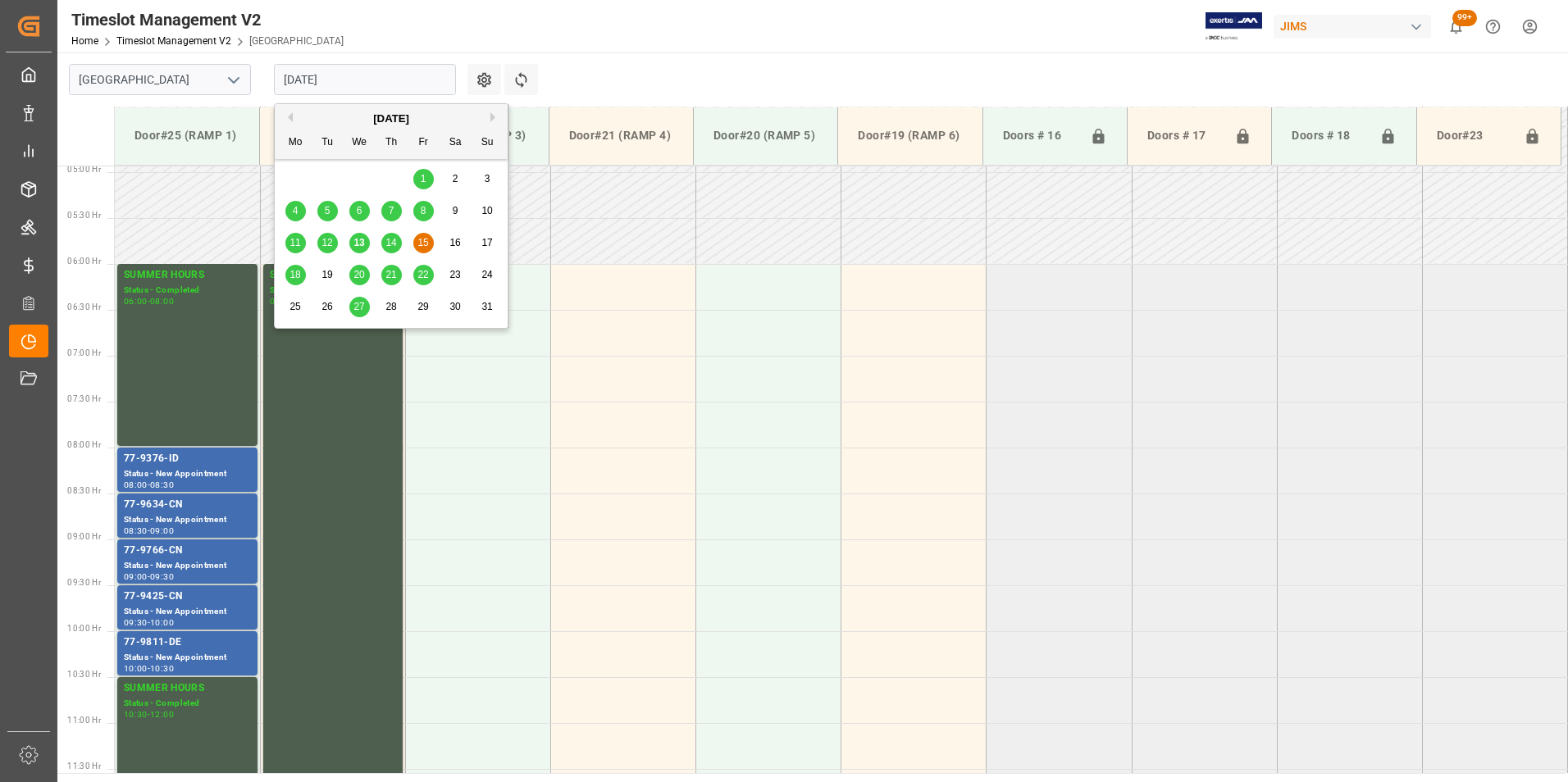
click at [293, 278] on span "18" at bounding box center [295, 275] width 11 height 12
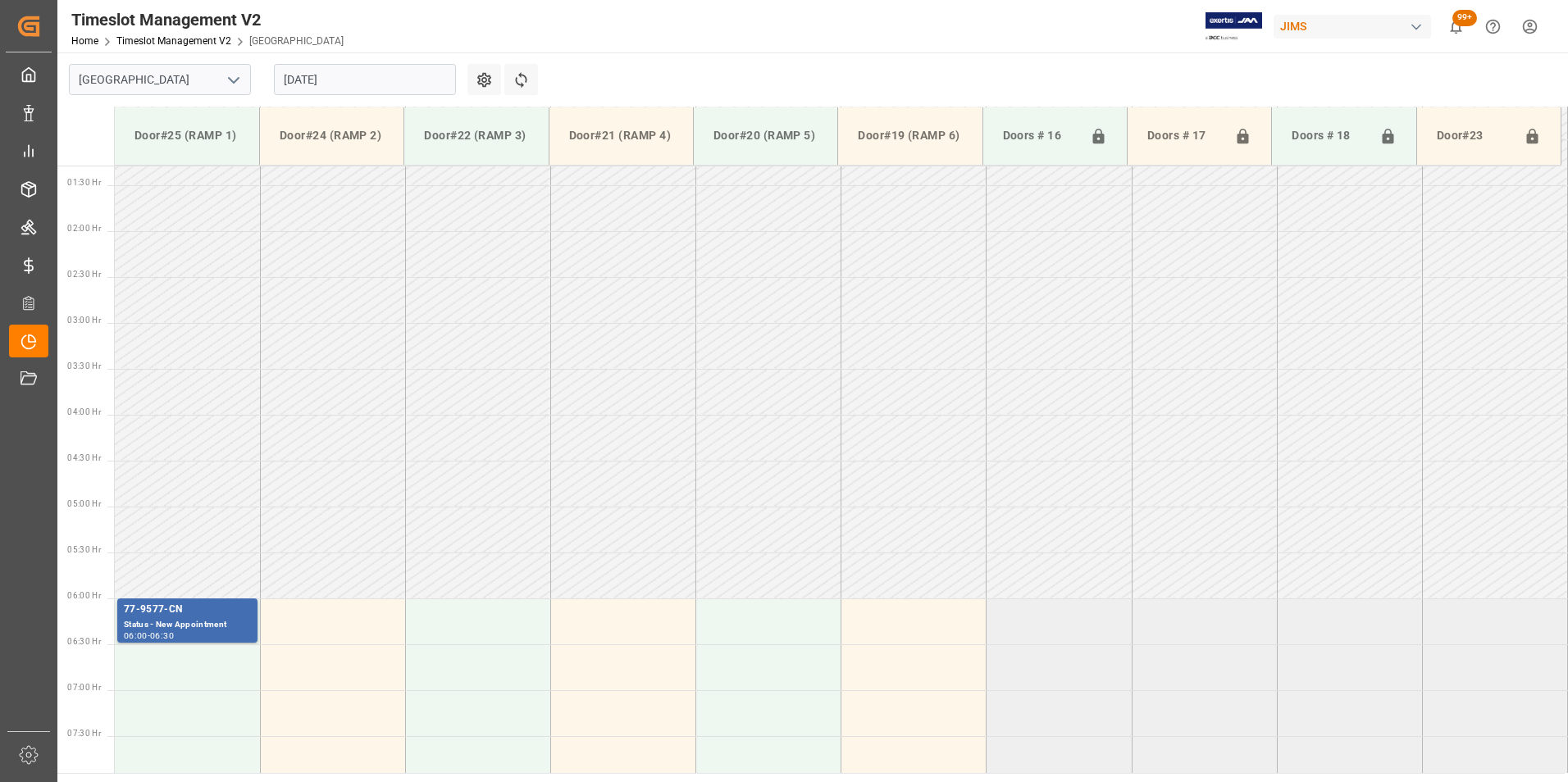
scroll to position [114, 0]
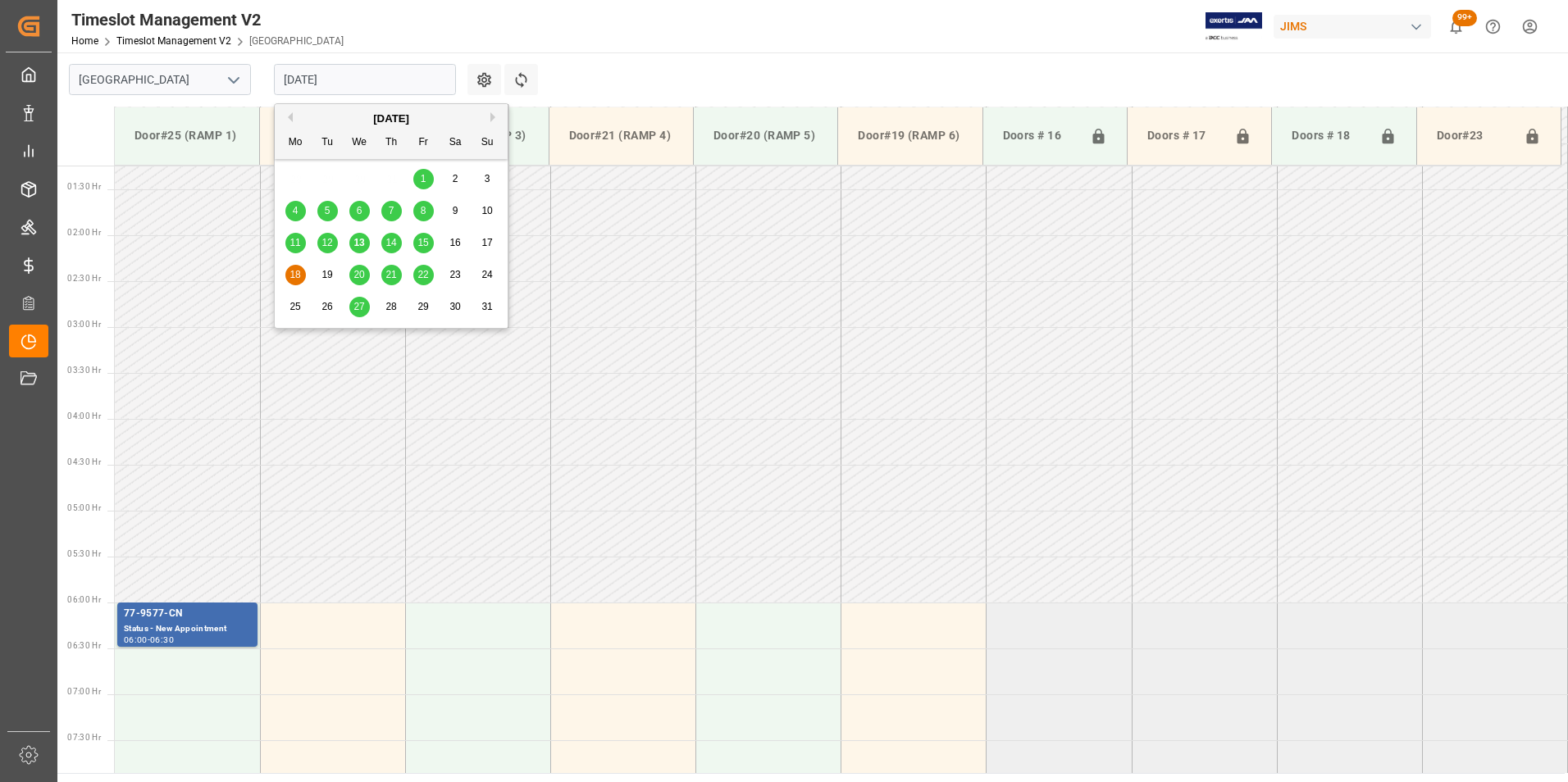
click at [348, 85] on input "18-08-2025" at bounding box center [364, 79] width 182 height 31
click at [362, 276] on span "20" at bounding box center [359, 275] width 11 height 12
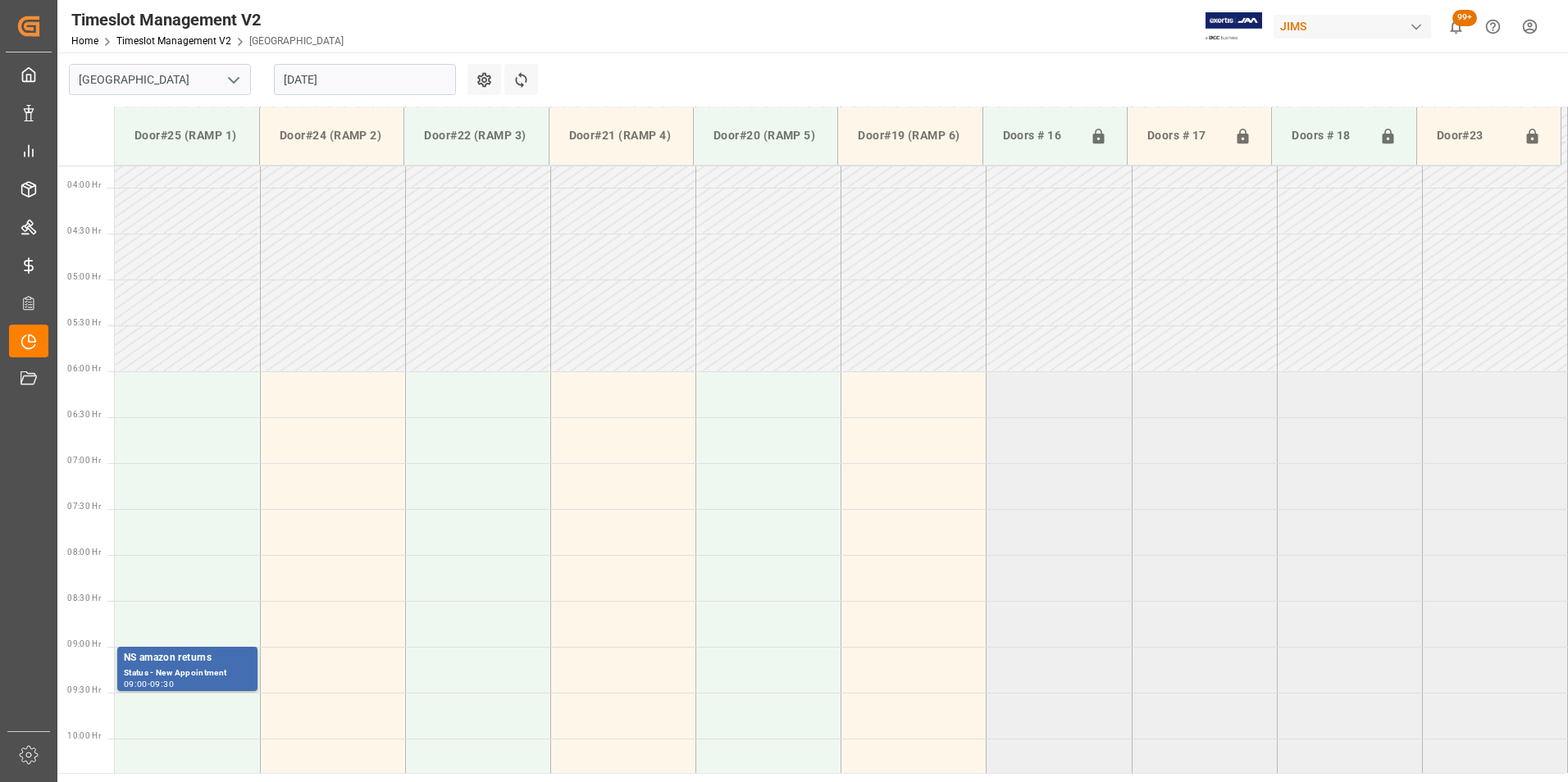
scroll to position [220, 0]
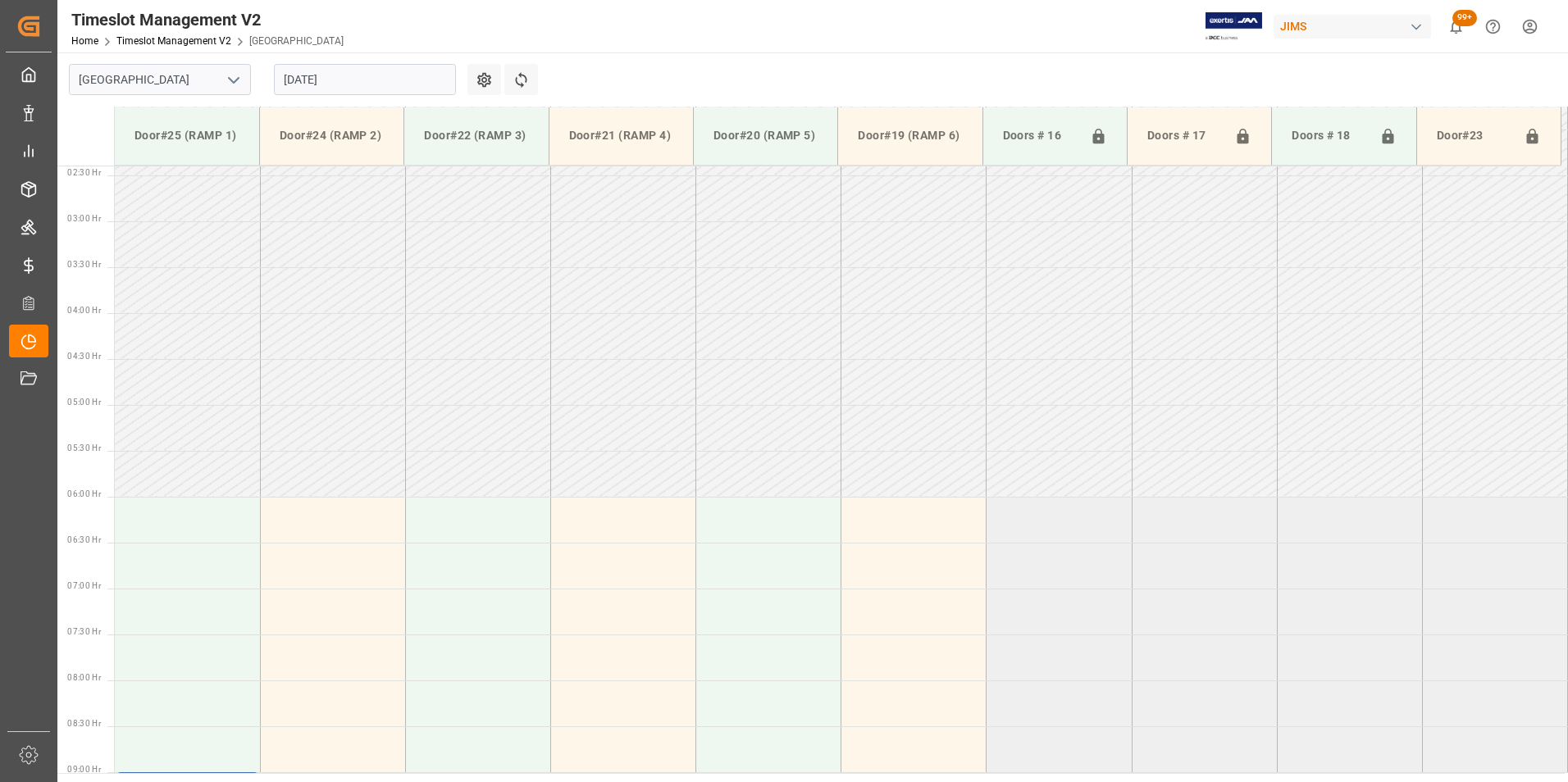
click at [363, 96] on div "20-08-2025" at bounding box center [365, 79] width 205 height 54
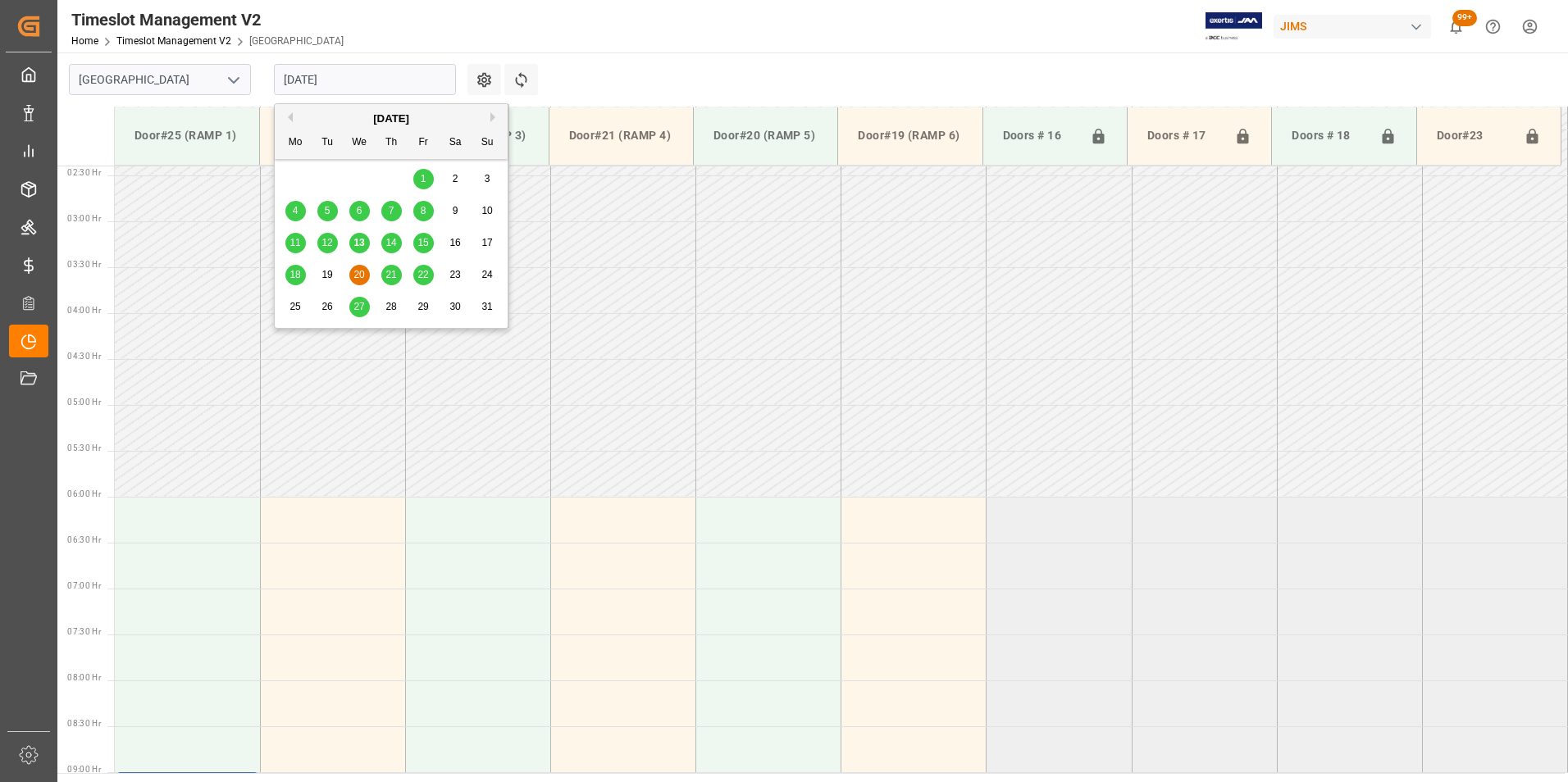
click at [369, 86] on input "20-08-2025" at bounding box center [364, 79] width 182 height 31
click at [390, 278] on span "21" at bounding box center [391, 275] width 11 height 12
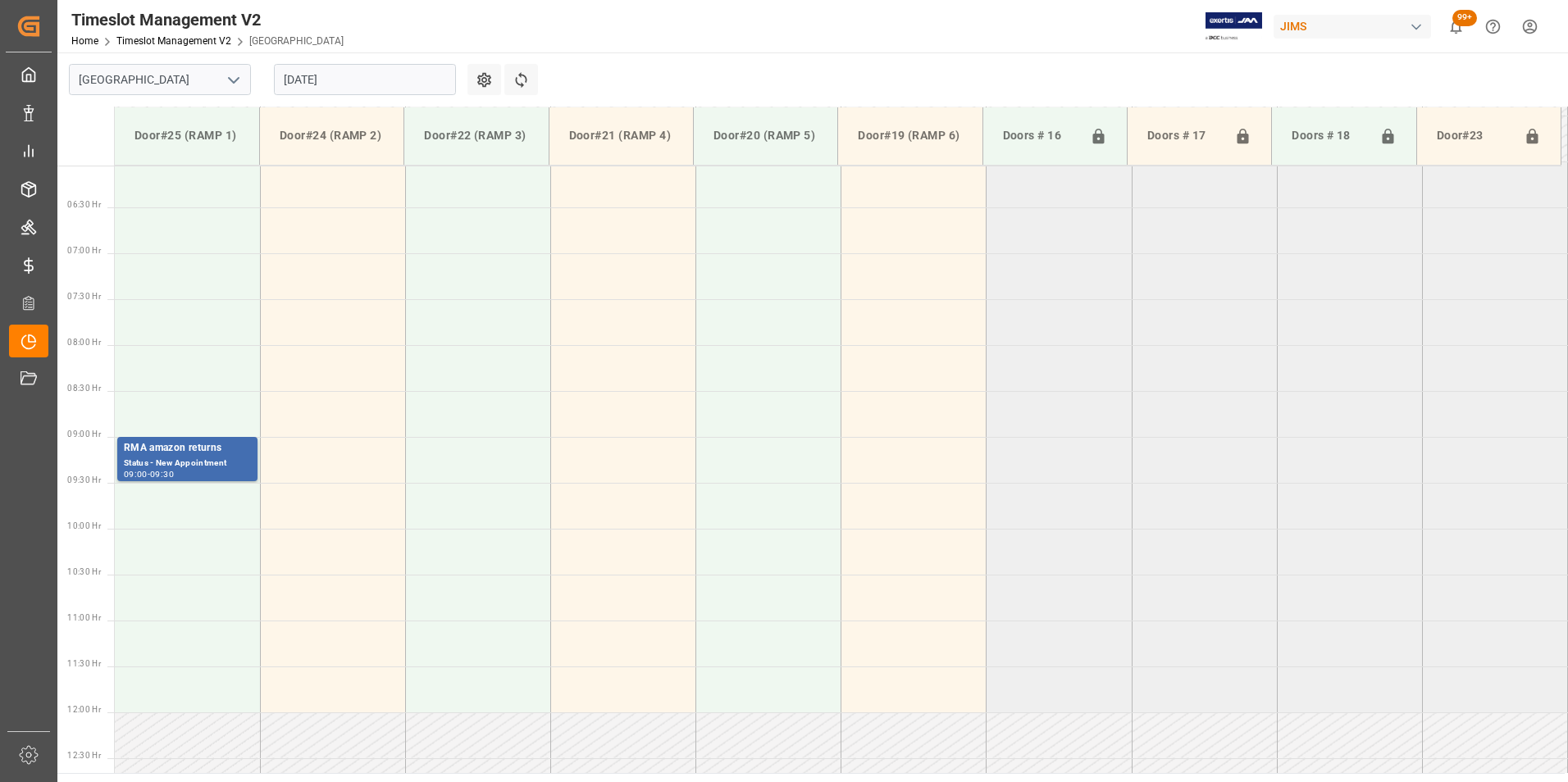
scroll to position [547, 0]
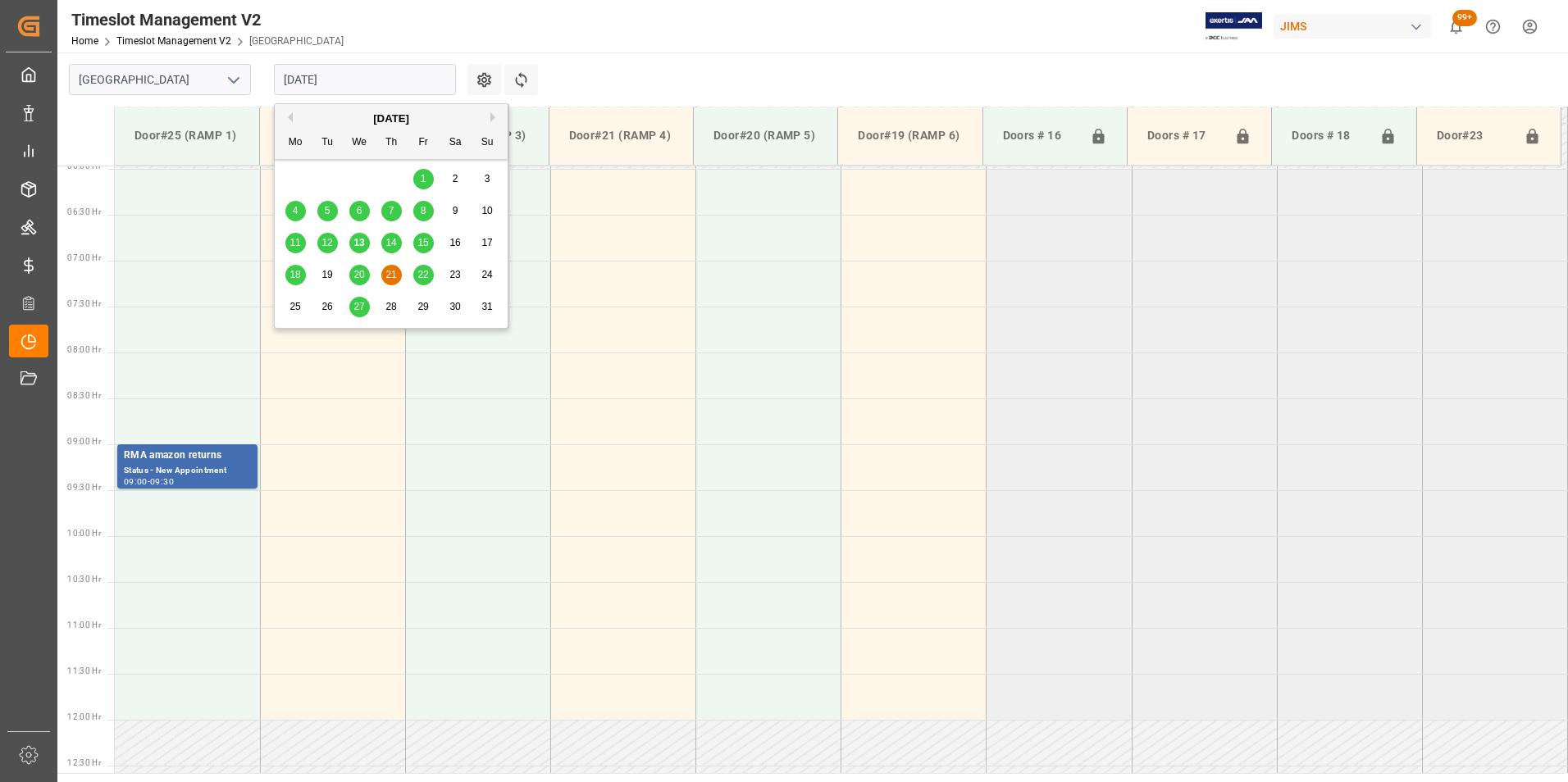
click at [365, 79] on input "21-08-2025" at bounding box center [364, 79] width 182 height 31
click at [415, 271] on div "22" at bounding box center [423, 276] width 20 height 20
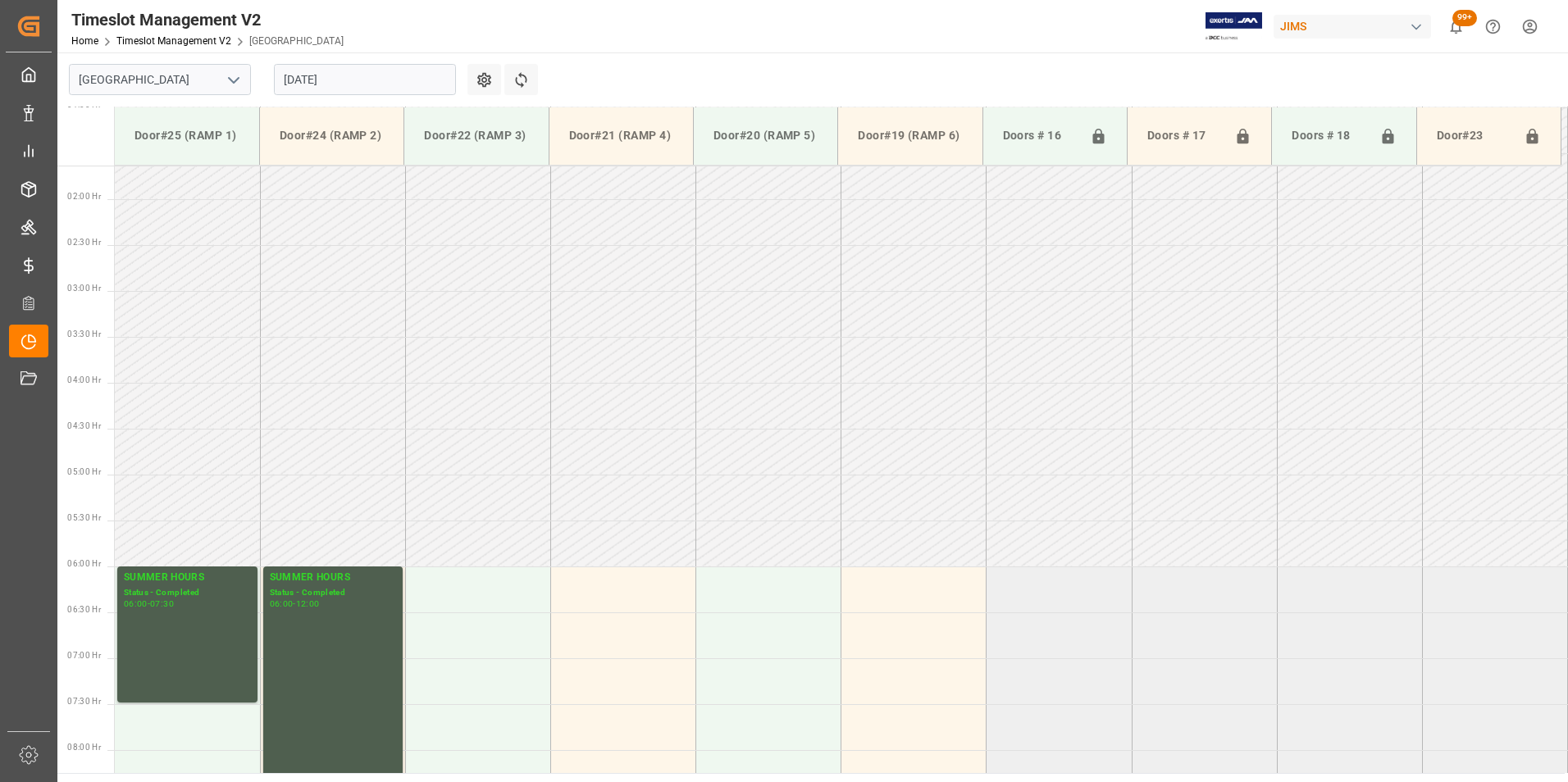
scroll to position [137, 0]
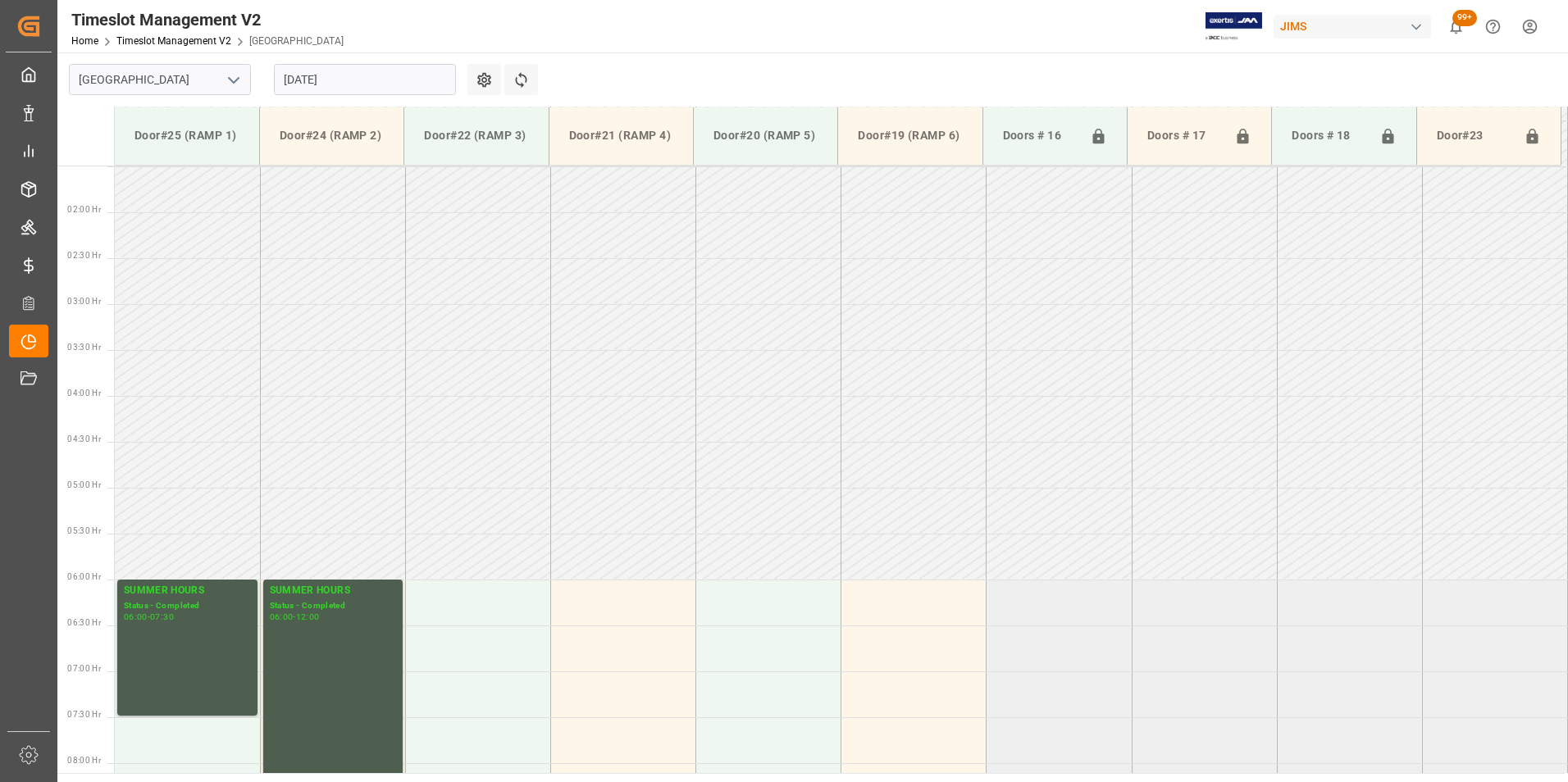
click at [382, 79] on input "22-08-2025" at bounding box center [364, 79] width 182 height 31
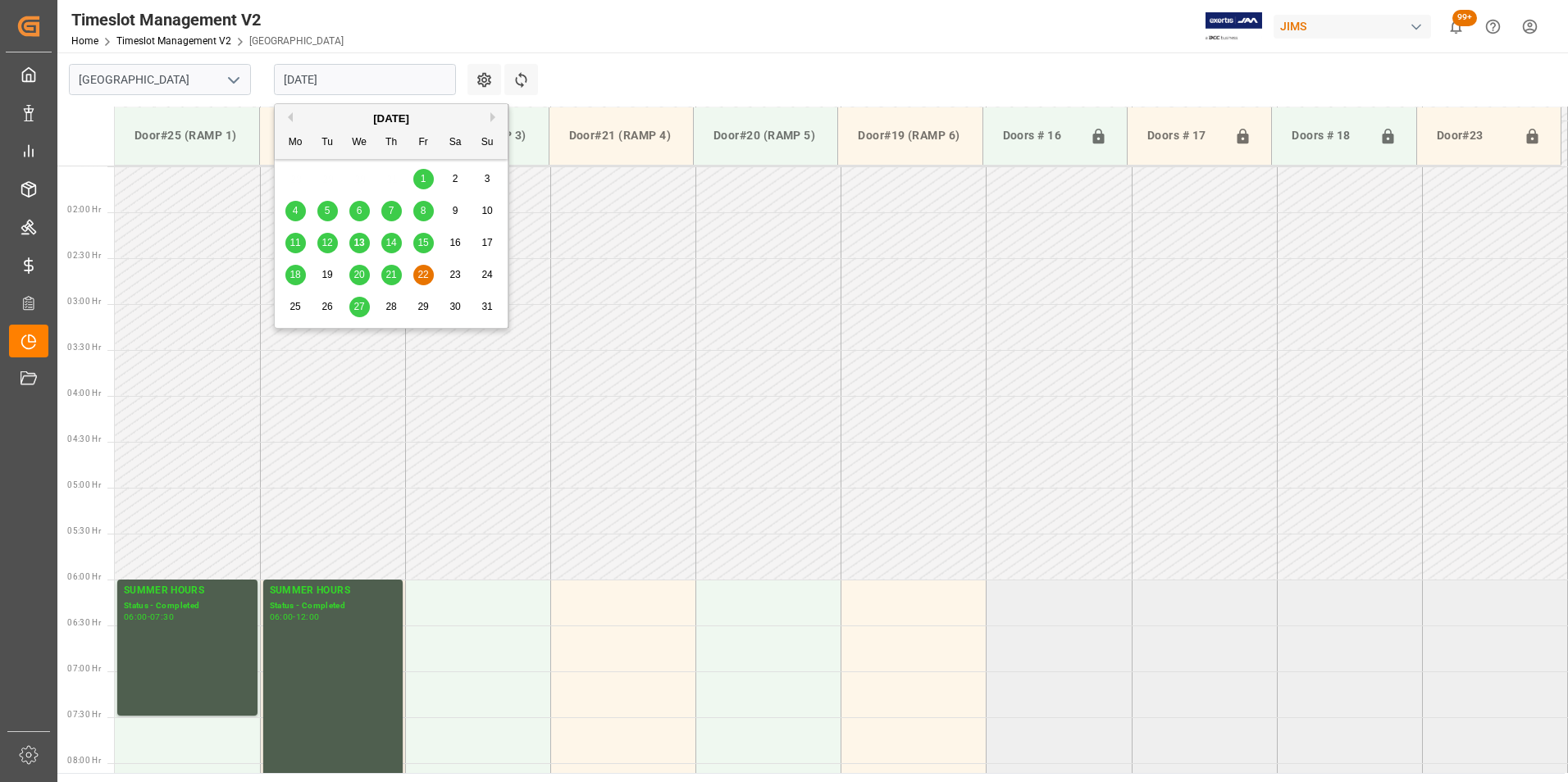
click at [359, 306] on span "27" at bounding box center [359, 307] width 11 height 12
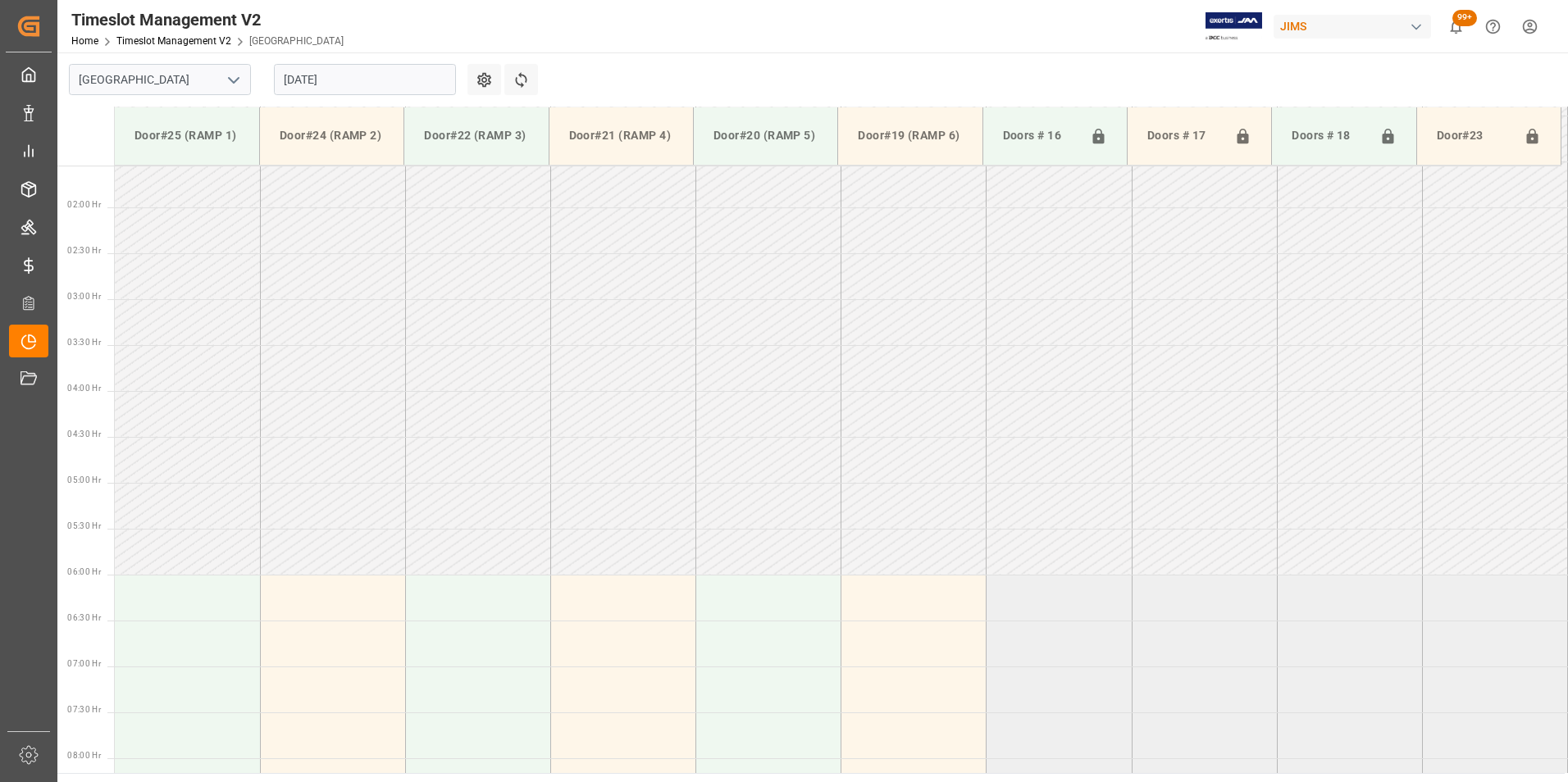
scroll to position [138, 0]
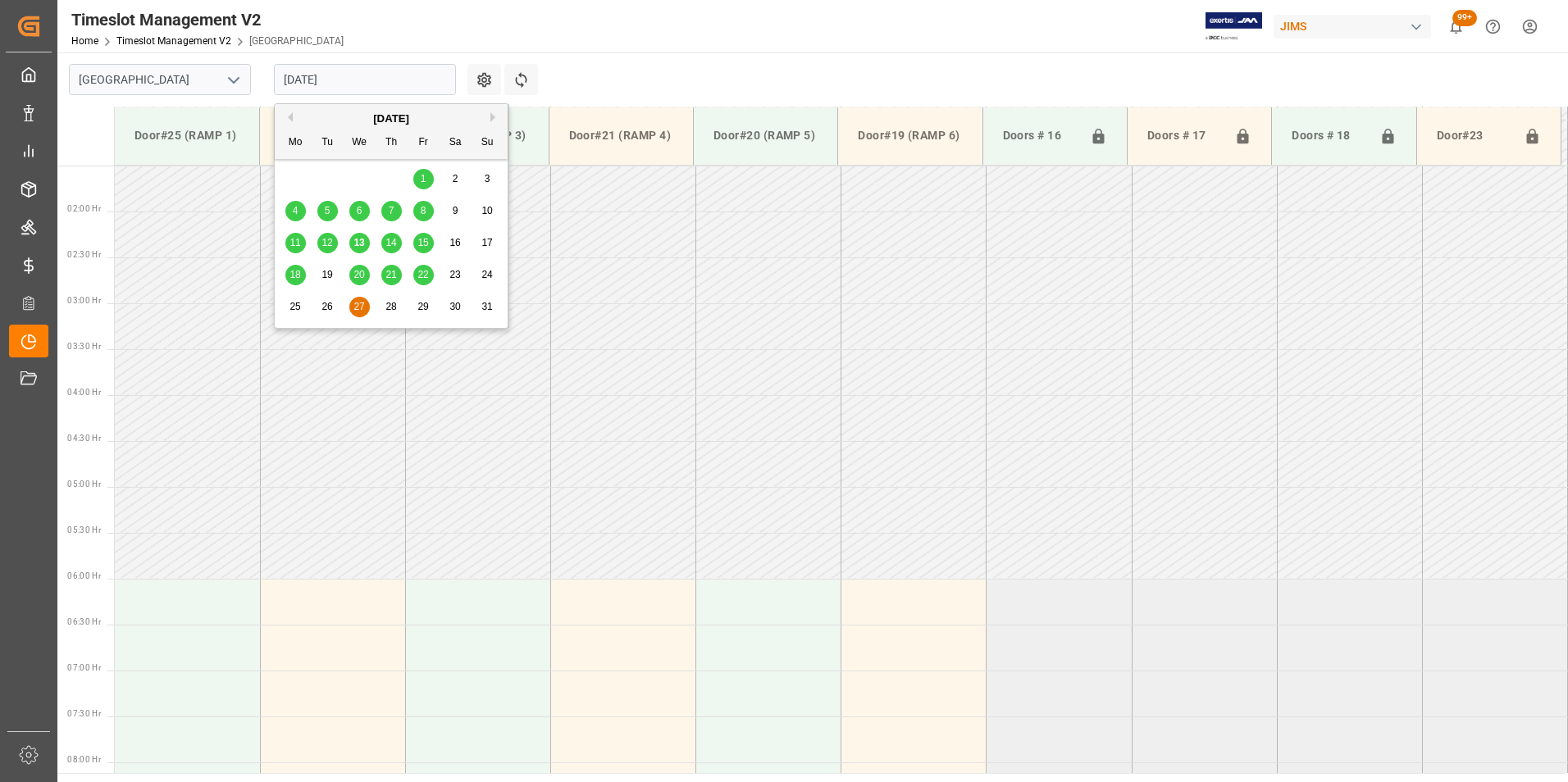
click at [388, 75] on input "27-08-2025" at bounding box center [364, 79] width 182 height 31
click at [353, 243] on span "13" at bounding box center [359, 243] width 11 height 12
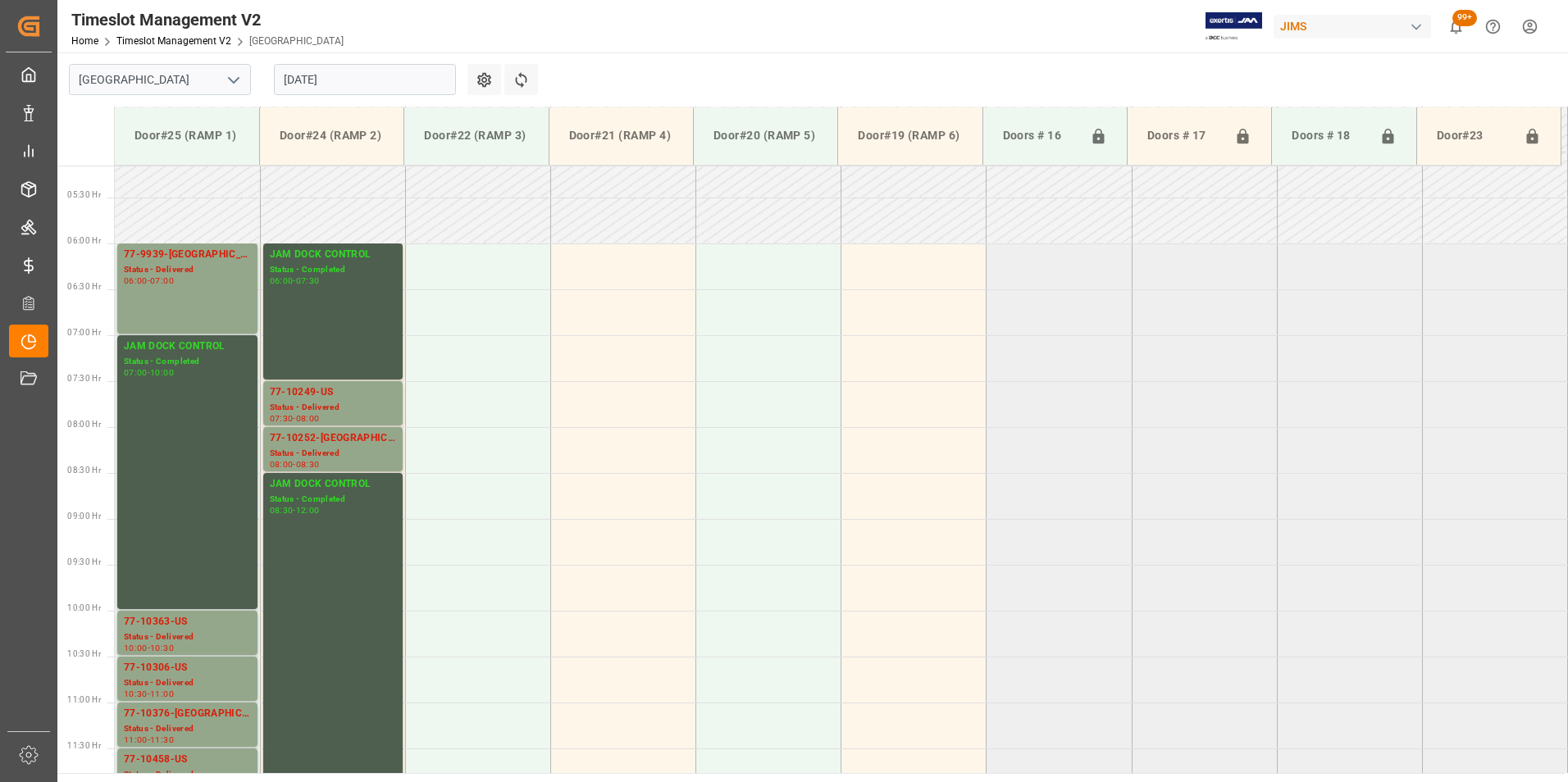
scroll to position [473, 0]
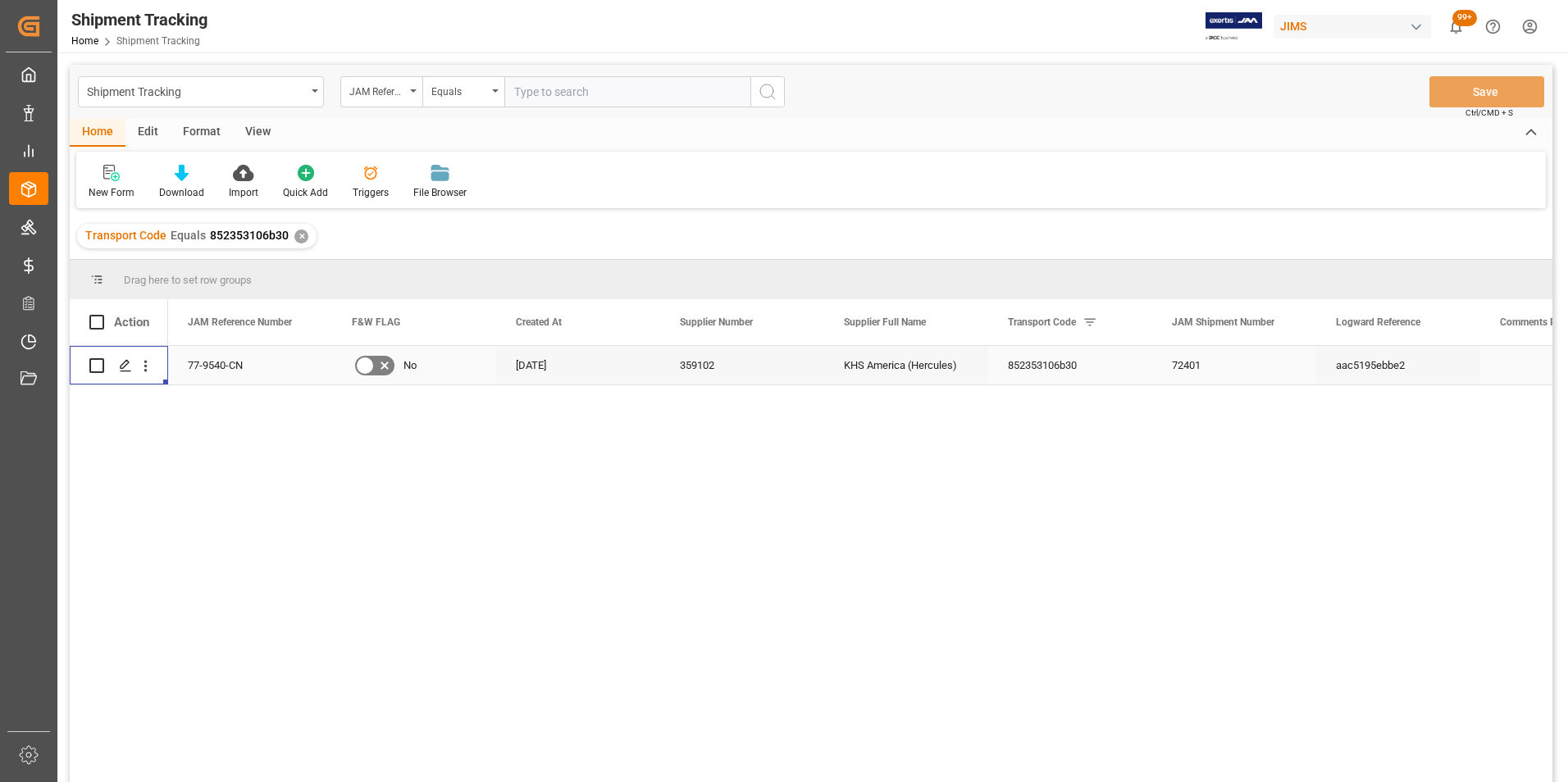
click at [121, 368] on icon "Press SPACE to select this row." at bounding box center [125, 366] width 13 height 13
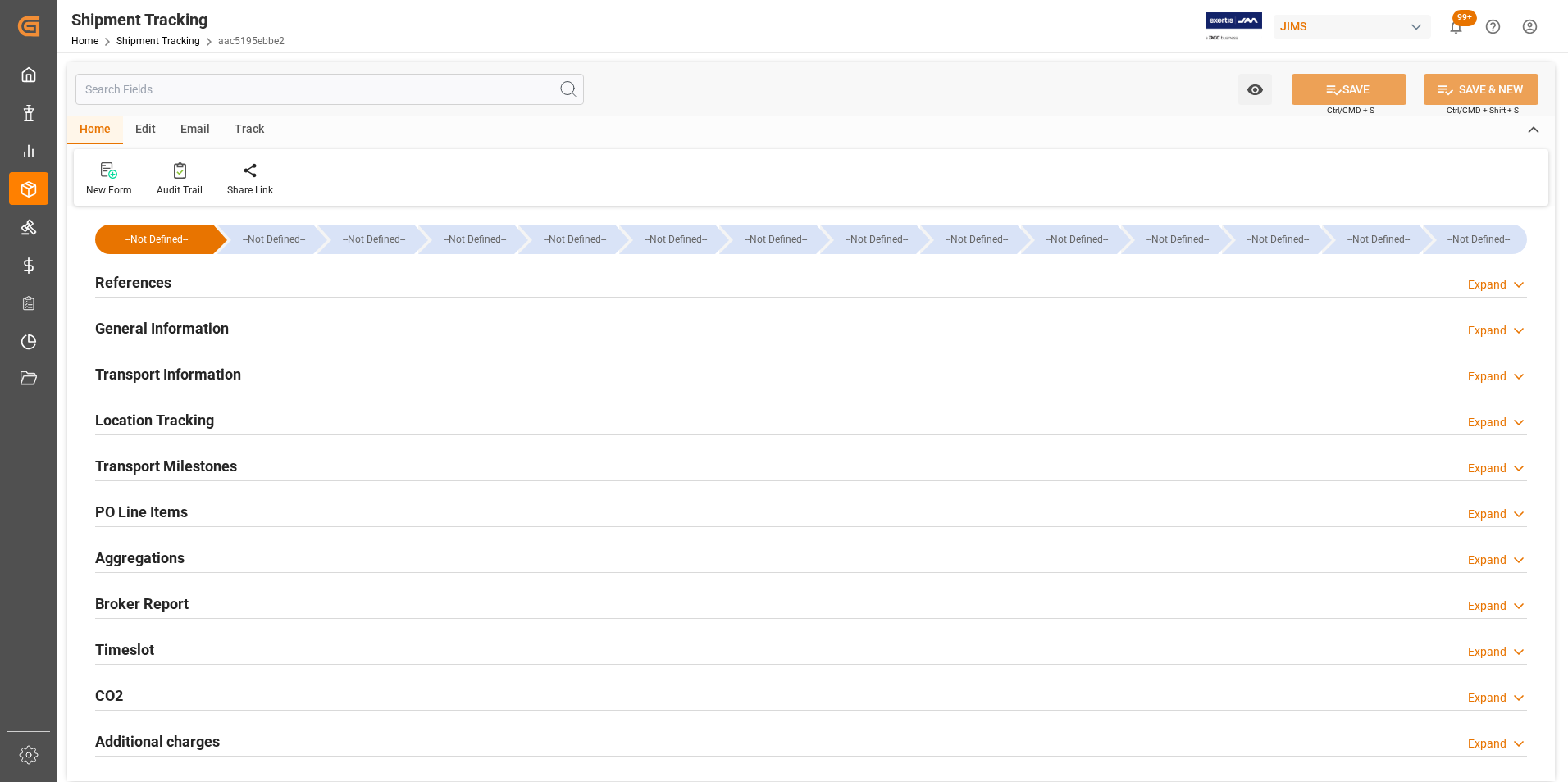
type input "[DATE] 00:00"
type input "[DATE]"
type input "[DATE] 20:00"
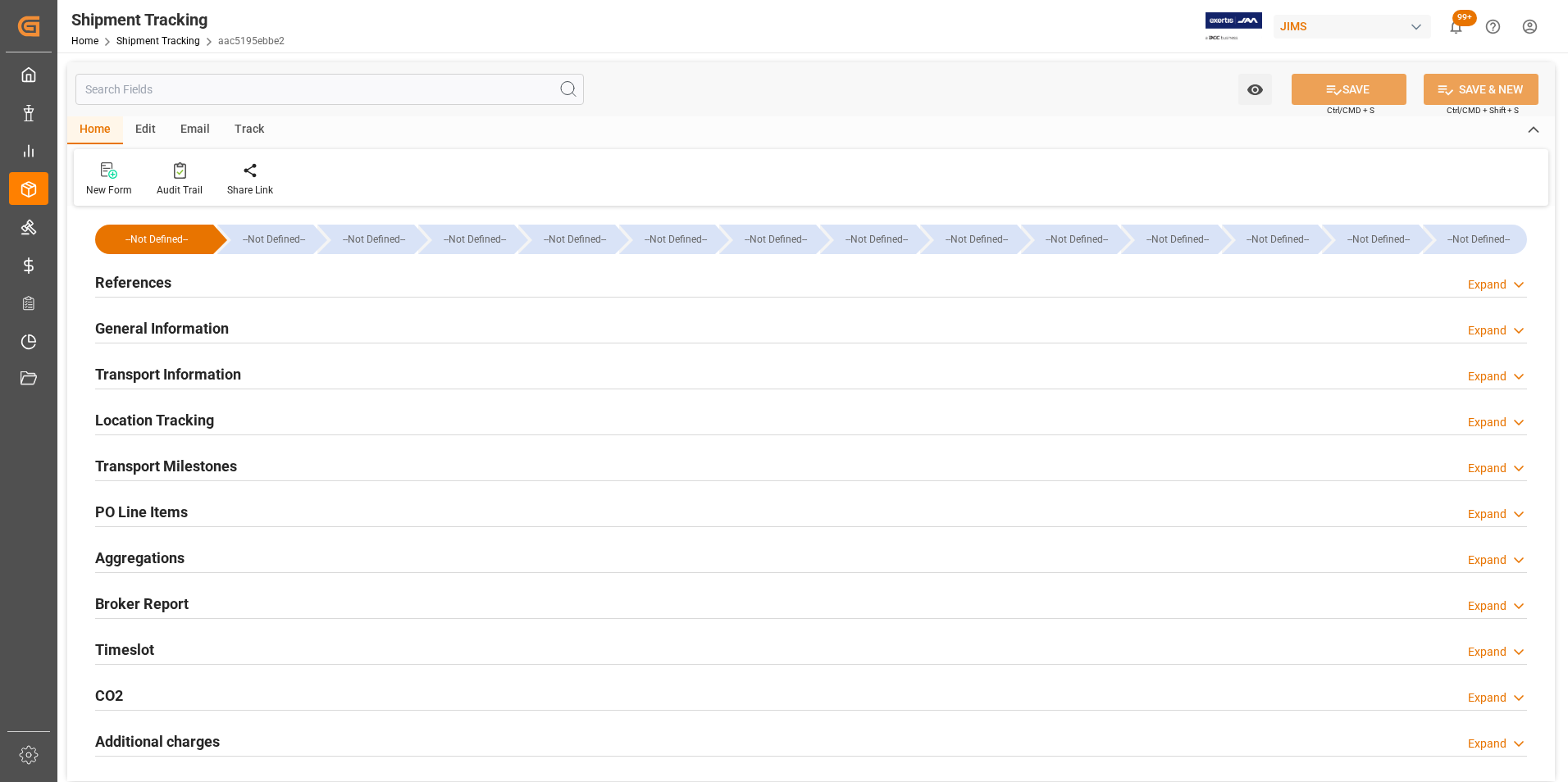
type input "03-08-2025"
type input "03-08-2025 15:00"
type input "06-08-2025"
type input "13-08-2025"
type input "18-08-2025 00:00"
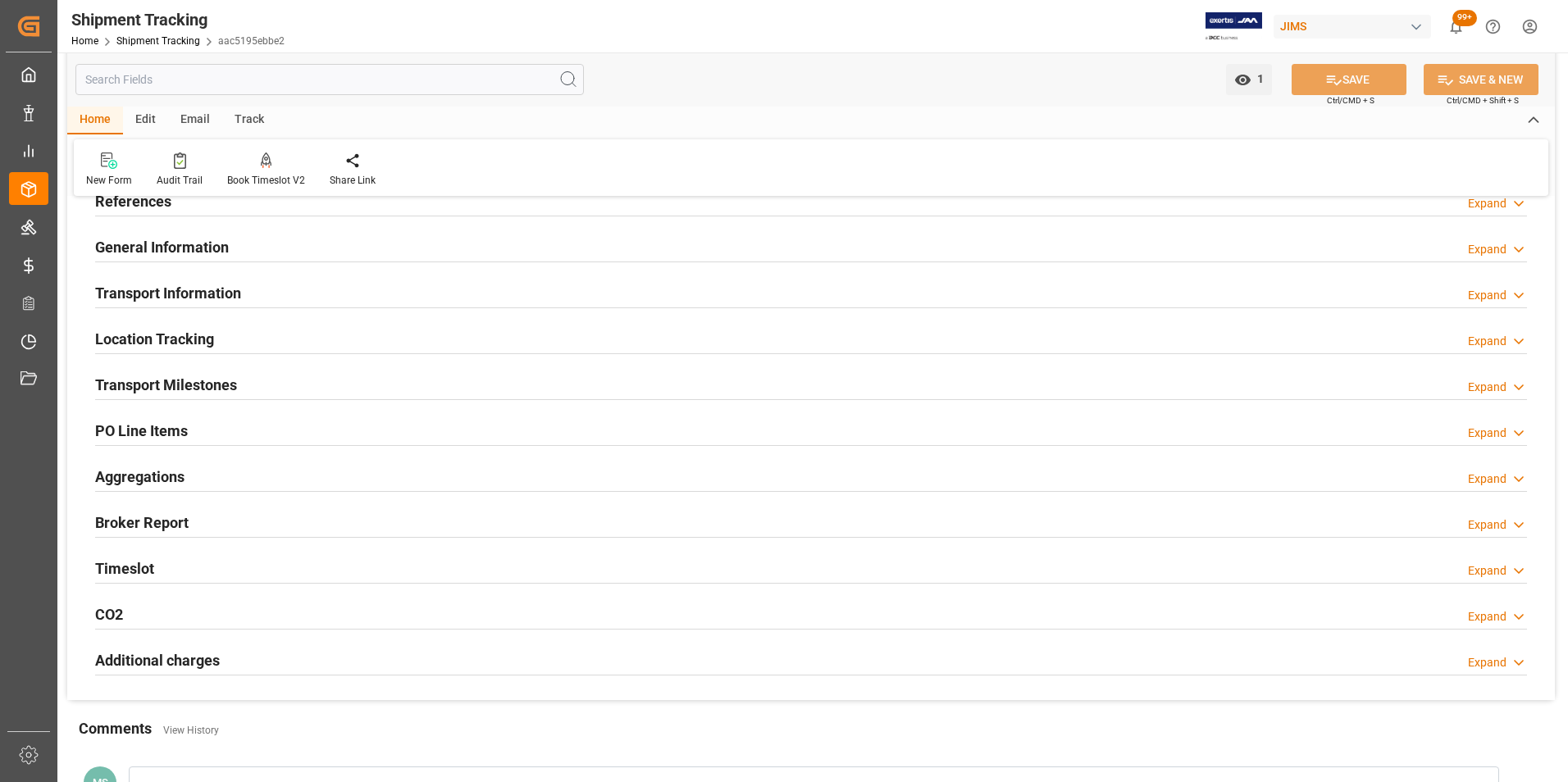
scroll to position [82, 0]
click at [231, 376] on h2 "Transport Milestones" at bounding box center [165, 384] width 141 height 22
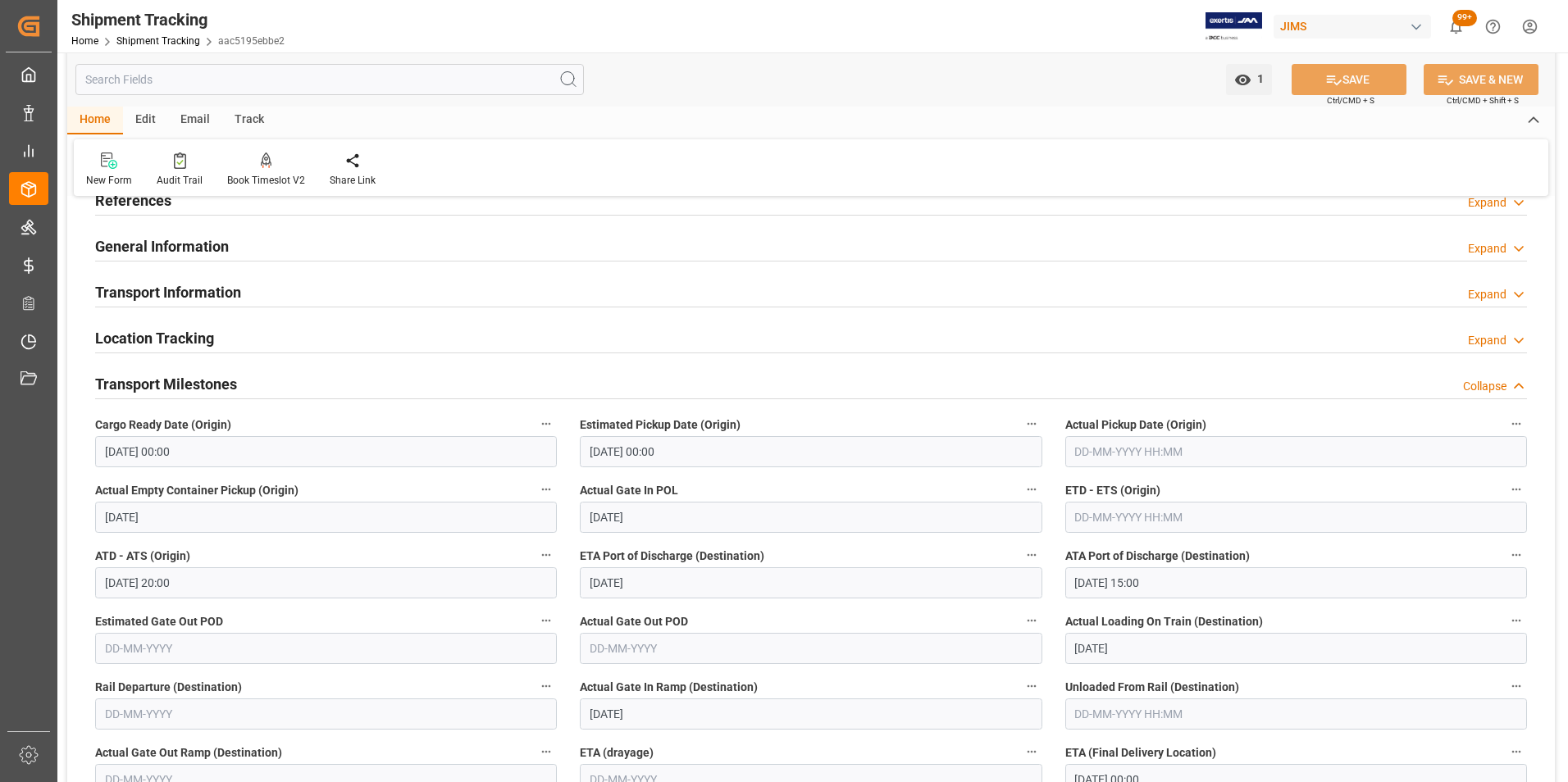
click at [173, 384] on h2 "Transport Milestones" at bounding box center [165, 384] width 141 height 22
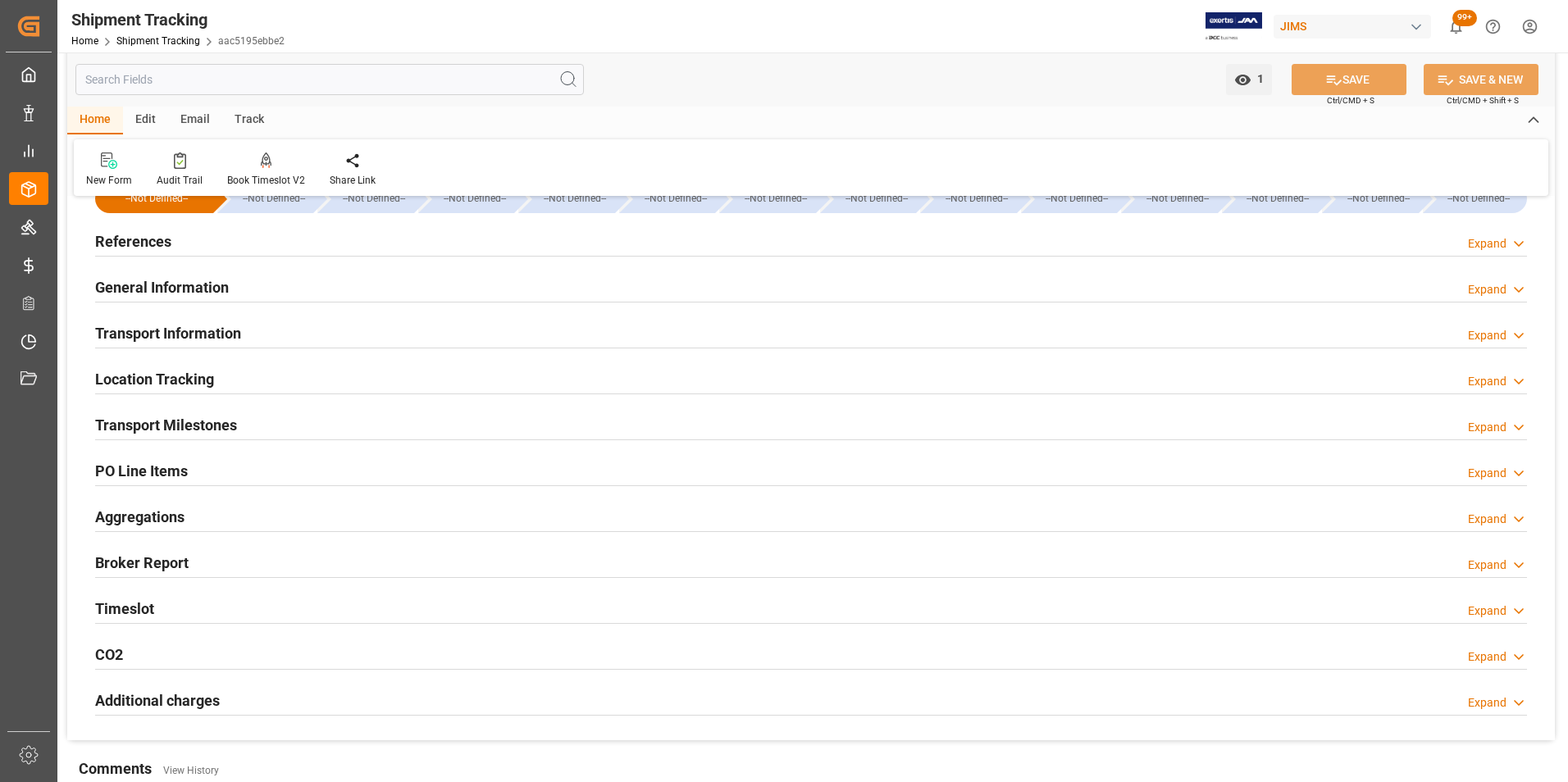
scroll to position [0, 0]
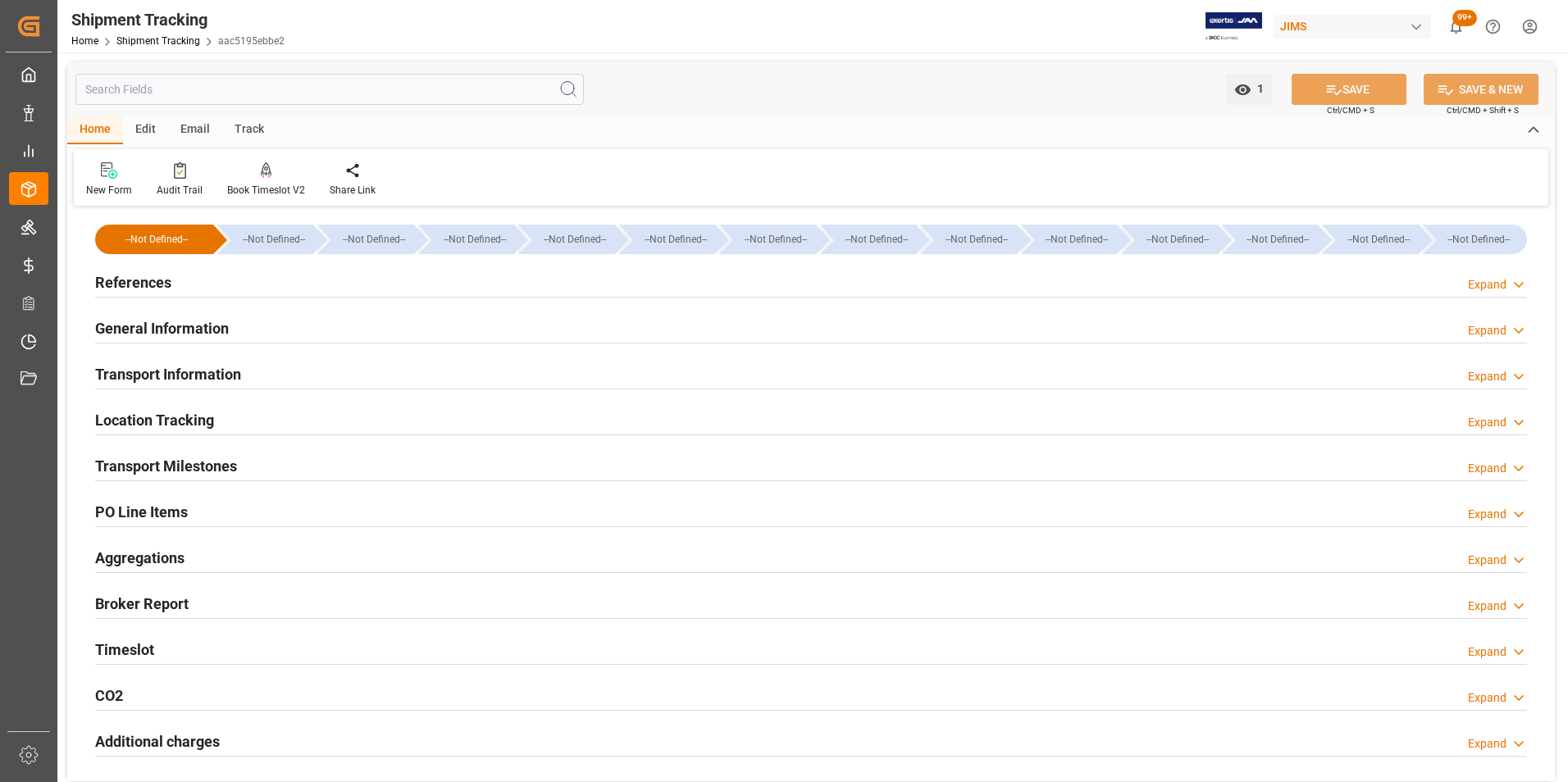
click at [204, 374] on h2 "Transport Information" at bounding box center [168, 374] width 146 height 22
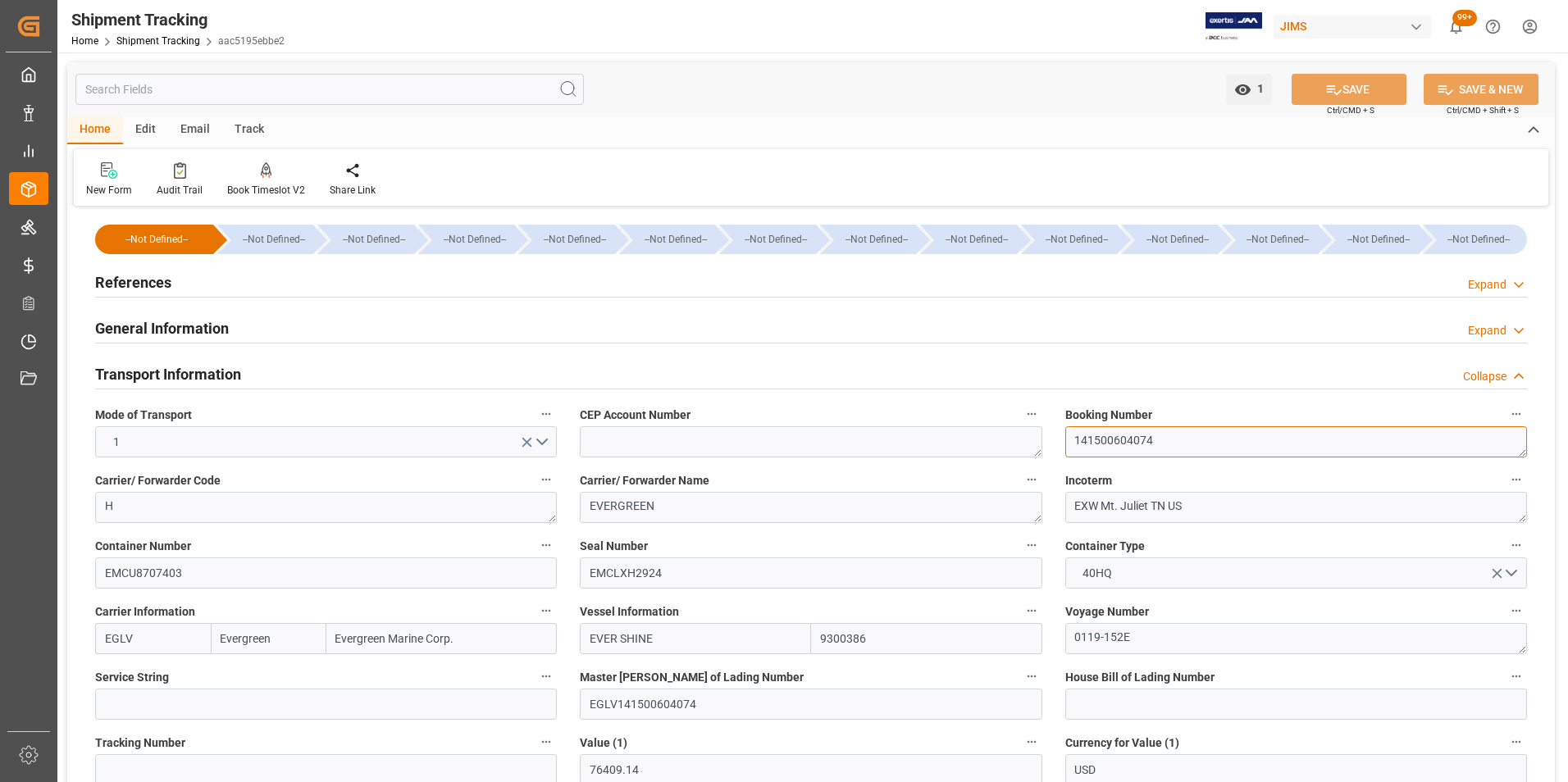
drag, startPoint x: 1234, startPoint y: 442, endPoint x: 905, endPoint y: 453, distance: 329.2
